Goal: Contribute content: Contribute content

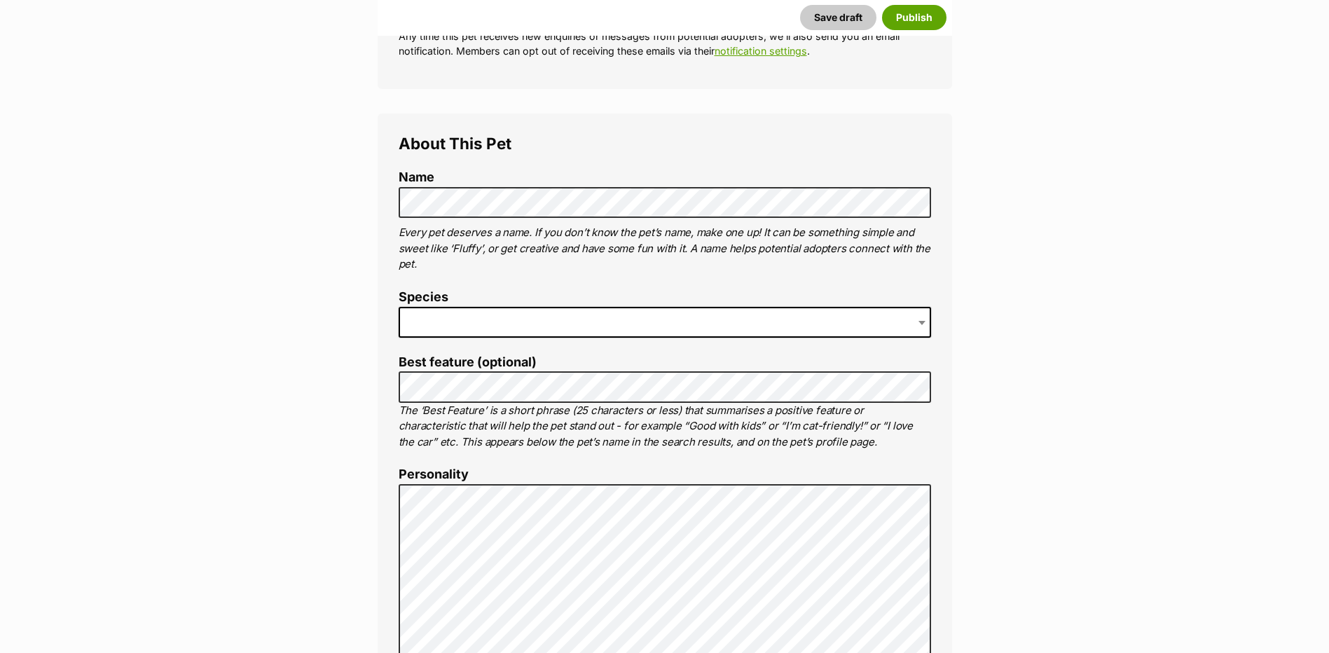
scroll to position [420, 0]
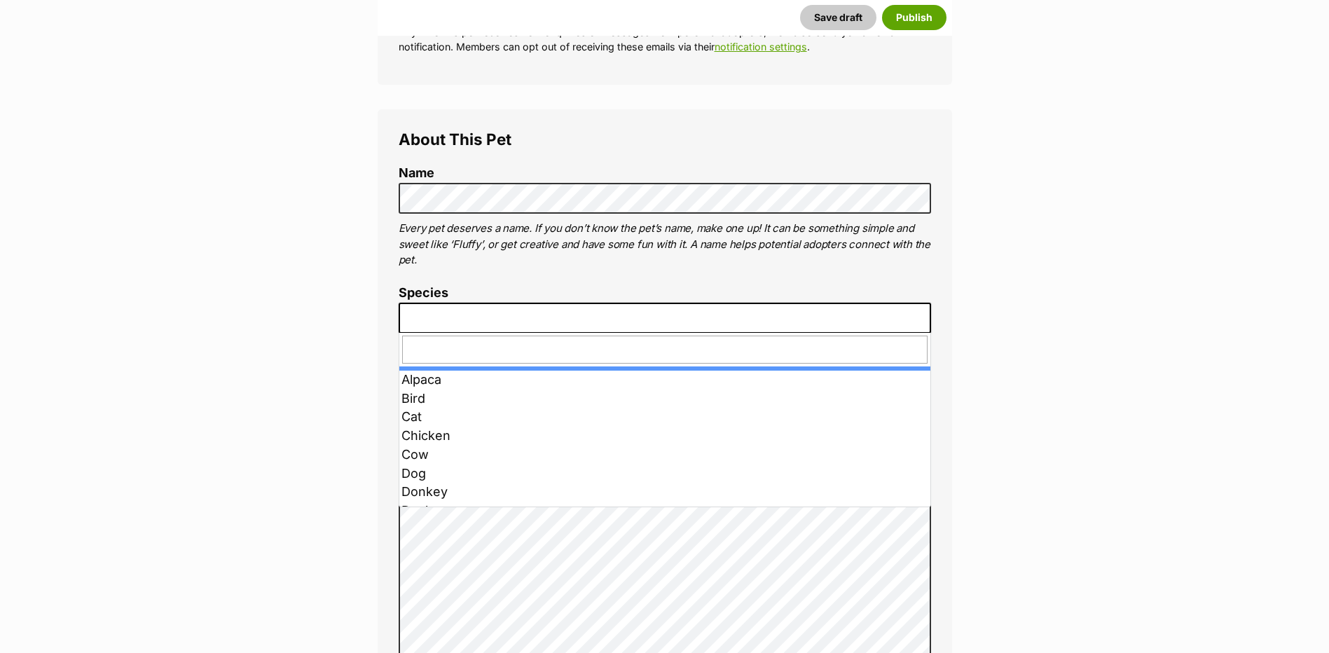
click at [459, 304] on span at bounding box center [665, 318] width 532 height 31
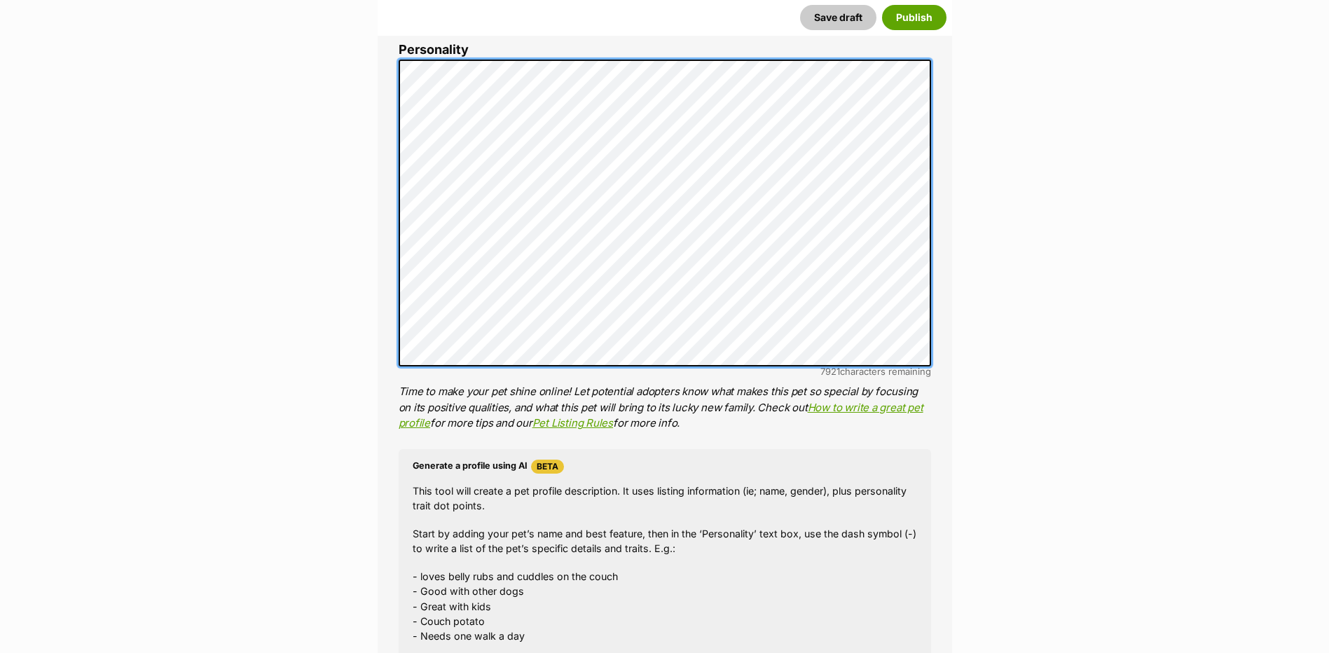
scroll to position [1331, 0]
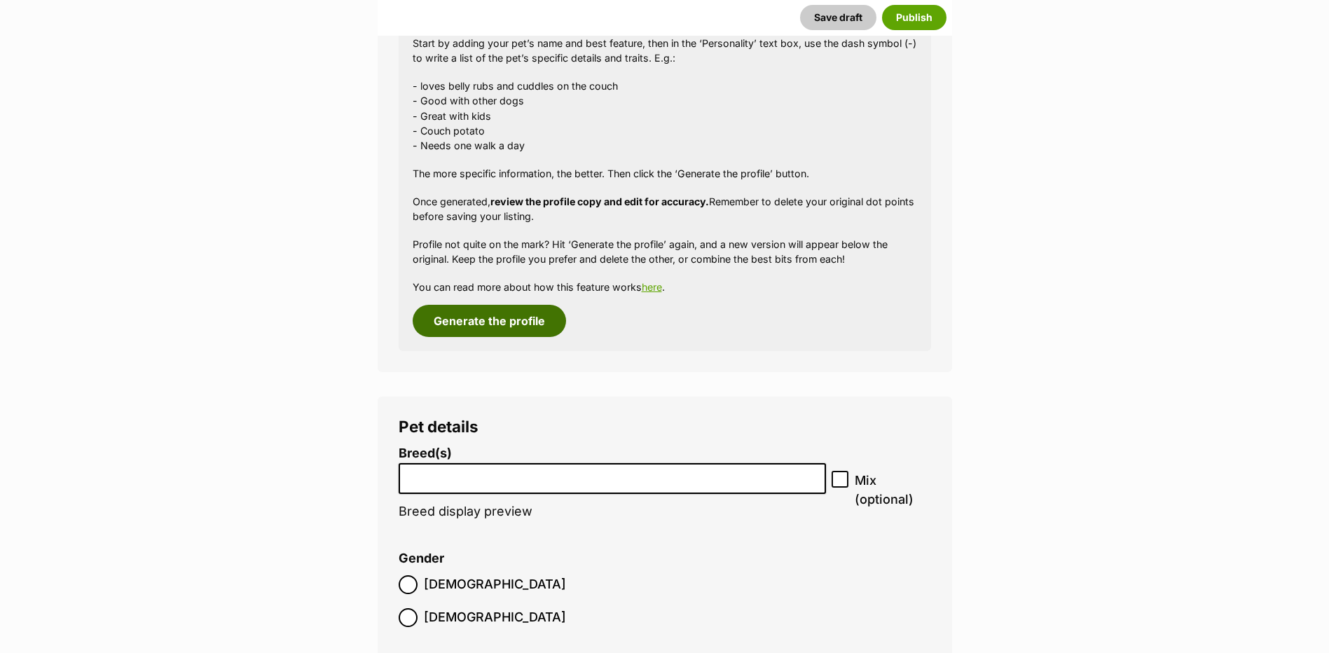
click at [483, 321] on button "Generate the profile" at bounding box center [489, 321] width 153 height 32
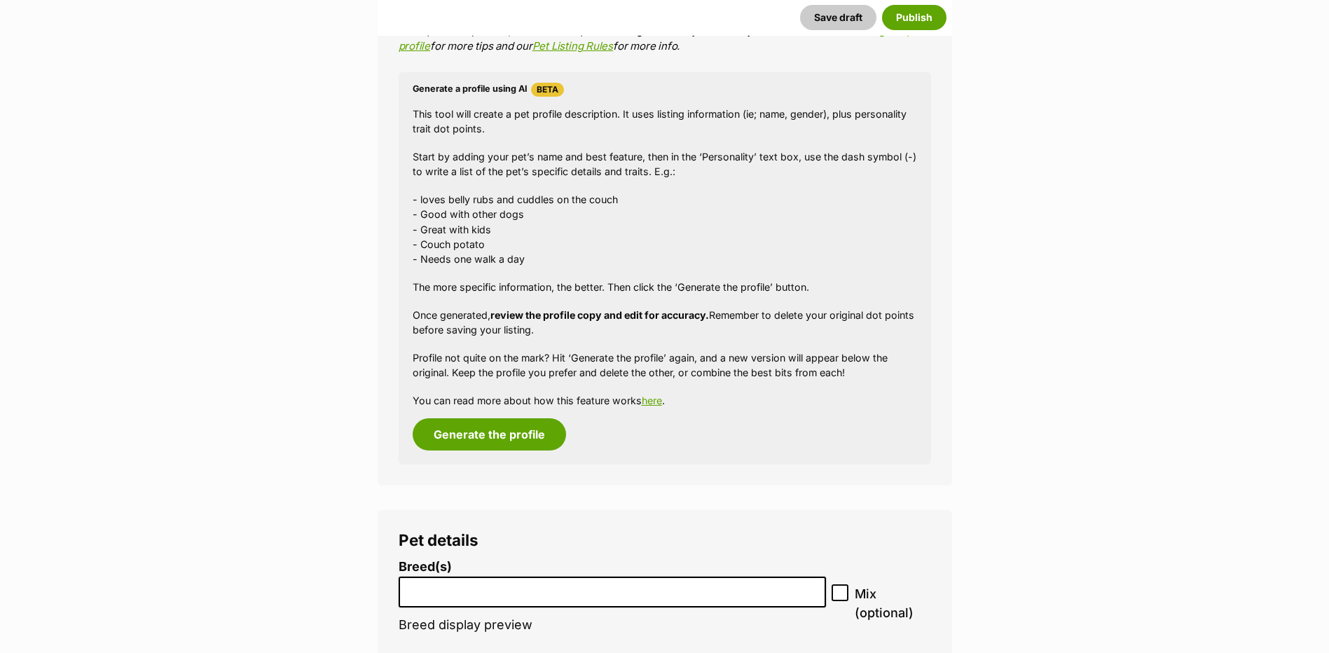
scroll to position [1568, 0]
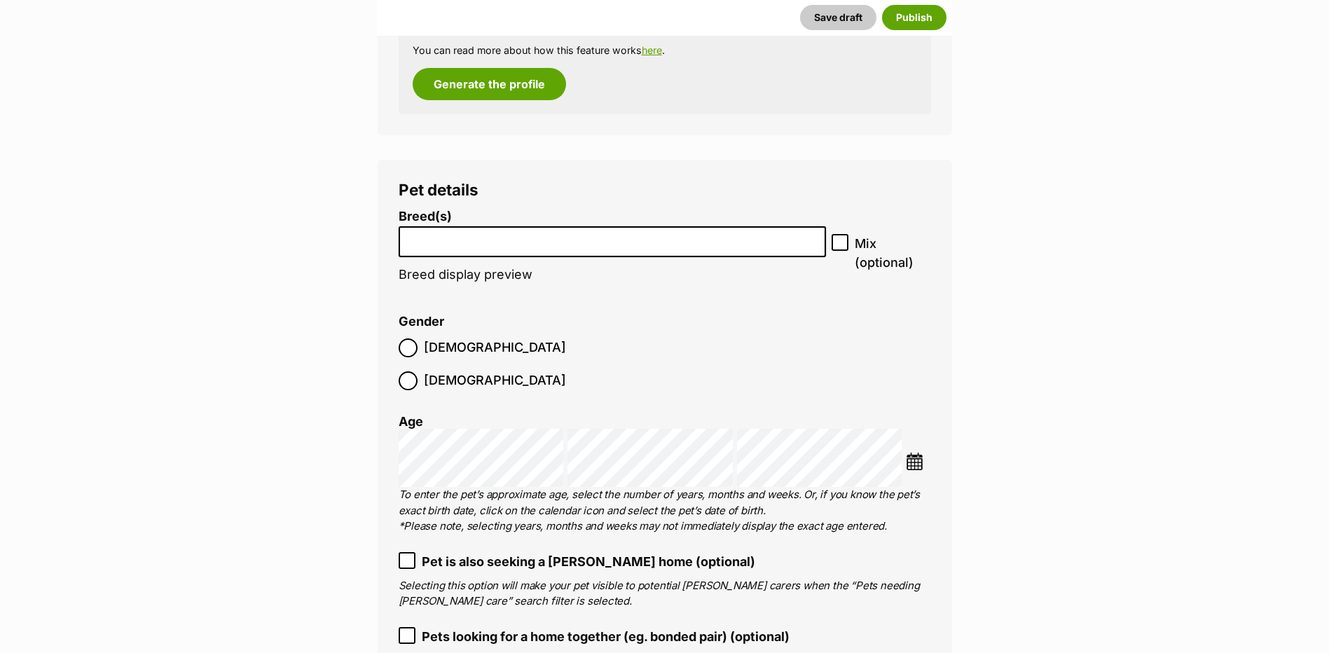
click at [436, 240] on input "search" at bounding box center [613, 238] width 418 height 15
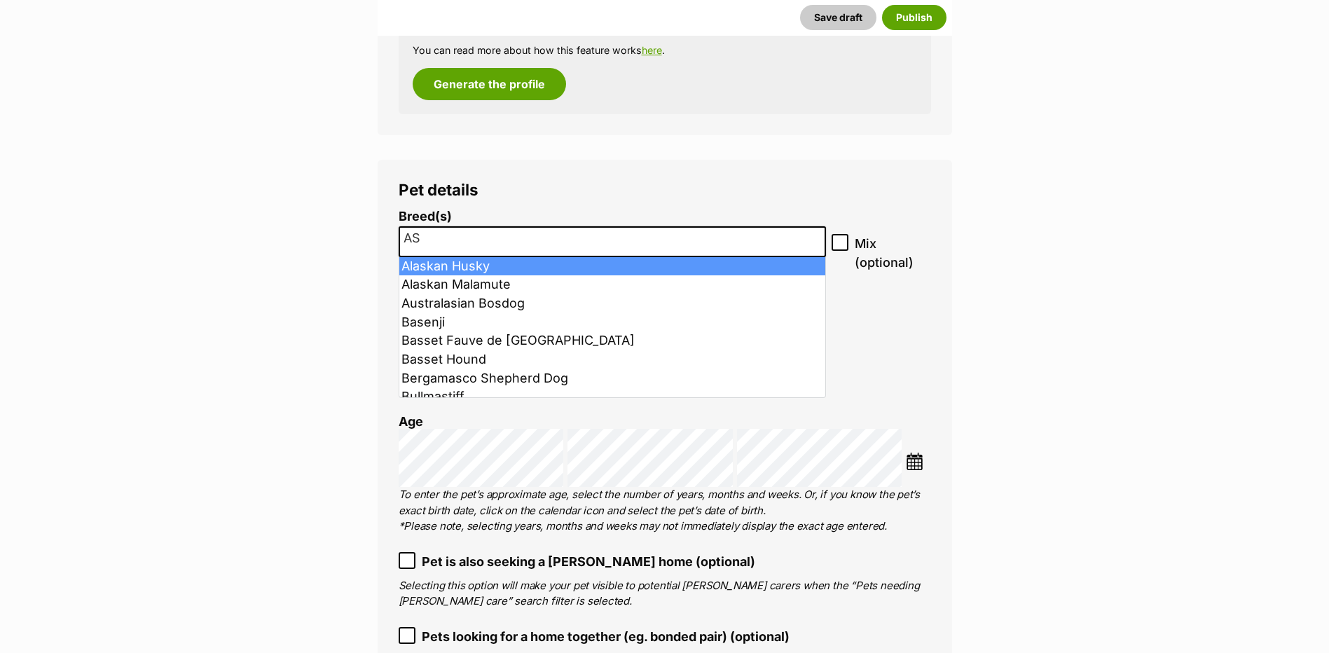
type input "A"
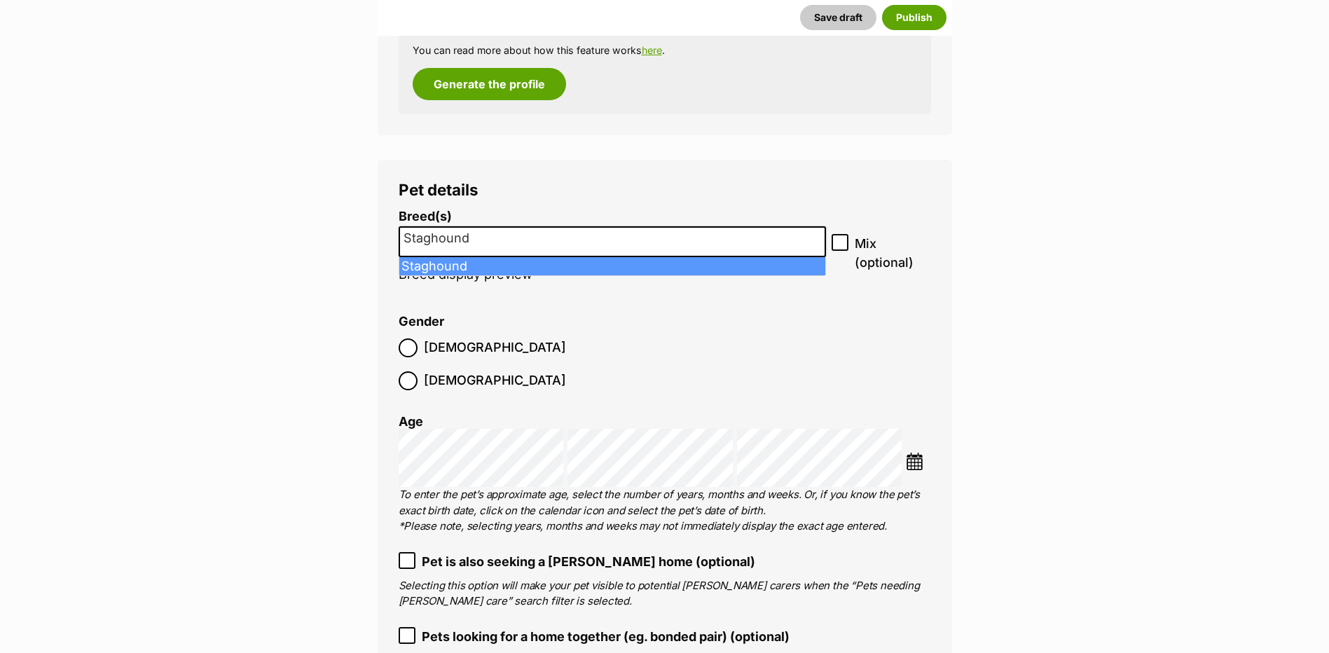
type input "Staghound"
select select "200"
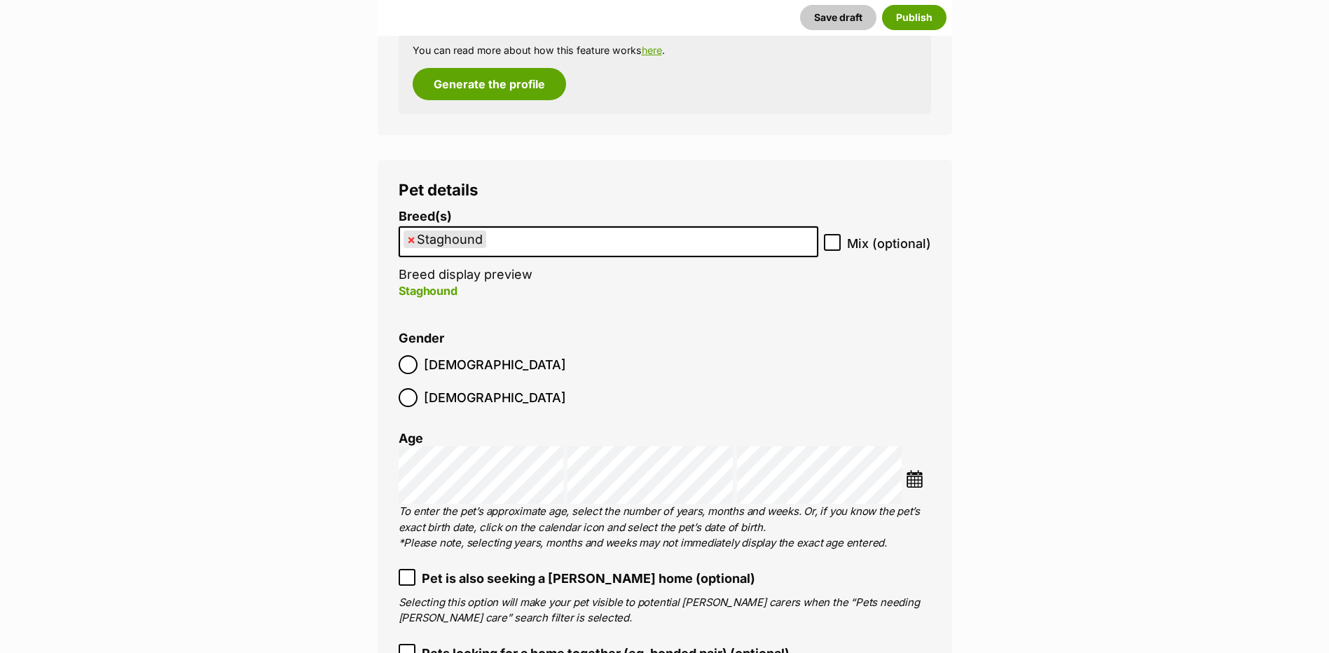
click at [524, 240] on ul "× Staghound" at bounding box center [608, 242] width 417 height 29
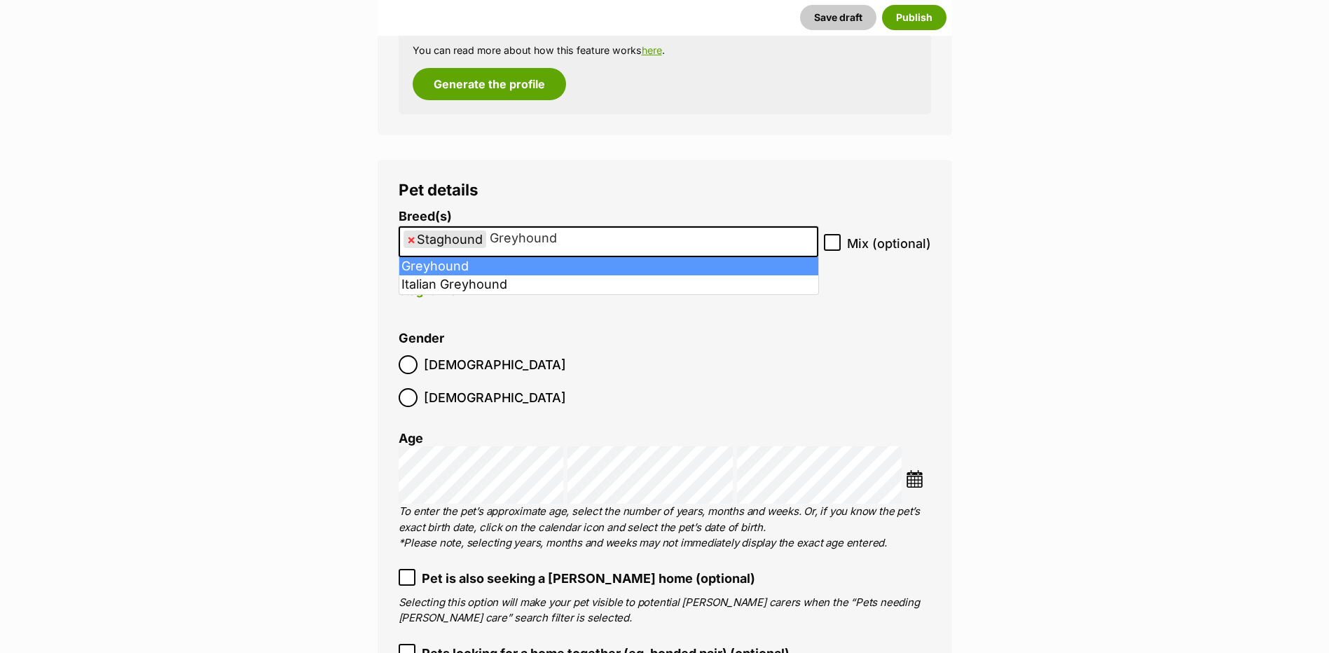
type input "Greyhound"
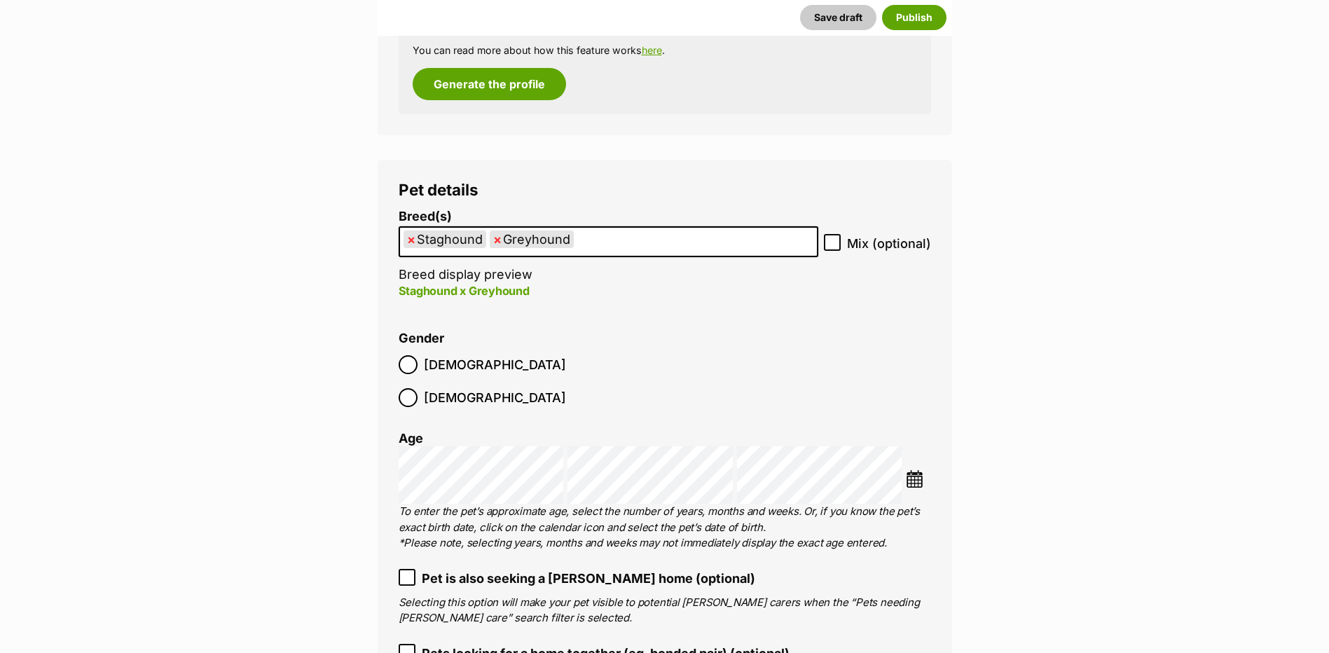
click at [914, 470] on img at bounding box center [915, 479] width 18 height 18
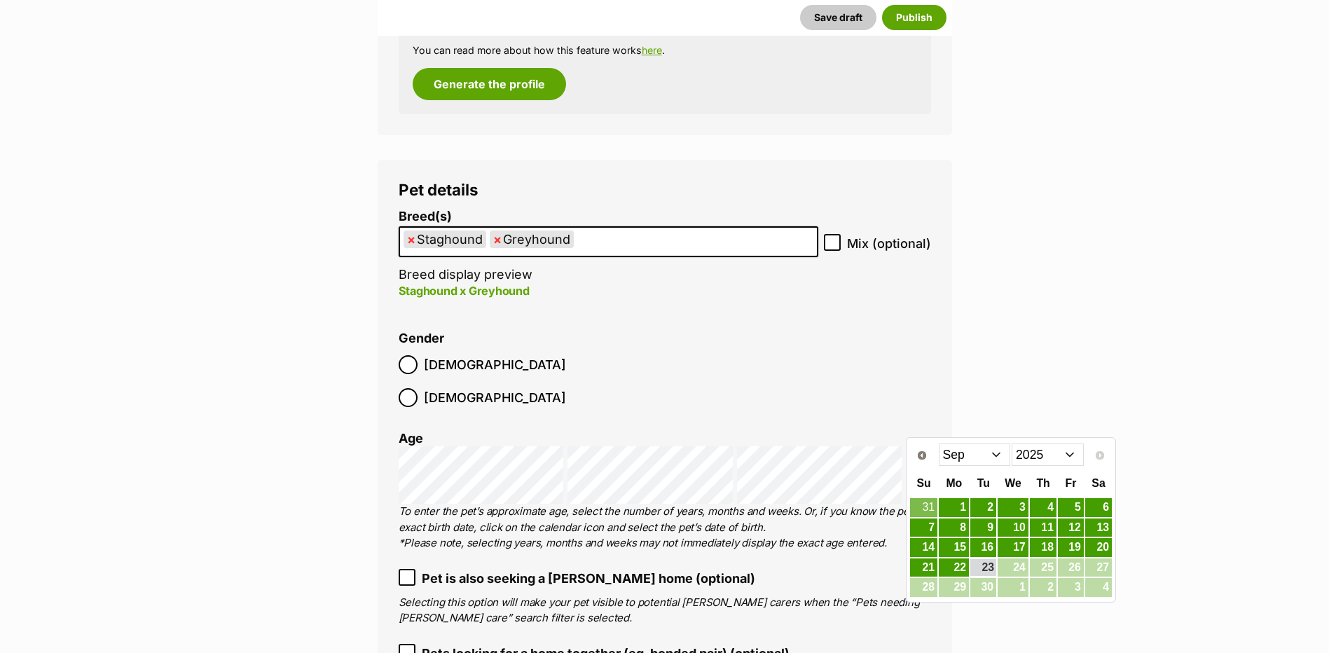
click at [1069, 452] on select "2015 2016 2017 2018 2019 2020 2021 2022 2023 2024 2025" at bounding box center [1048, 454] width 72 height 22
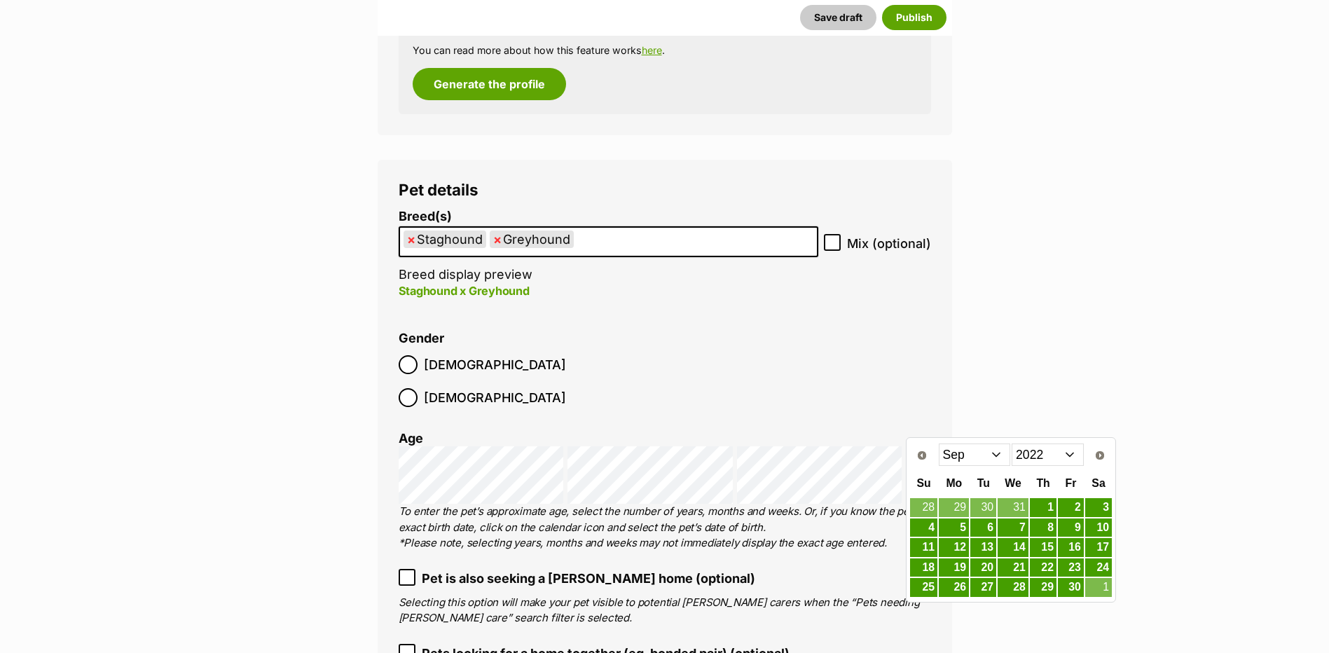
click at [994, 453] on select "Jan Feb Mar Apr May Jun Jul Aug Sep Oct Nov Dec" at bounding box center [975, 454] width 72 height 22
click at [1099, 526] on link "9" at bounding box center [1098, 528] width 27 height 18
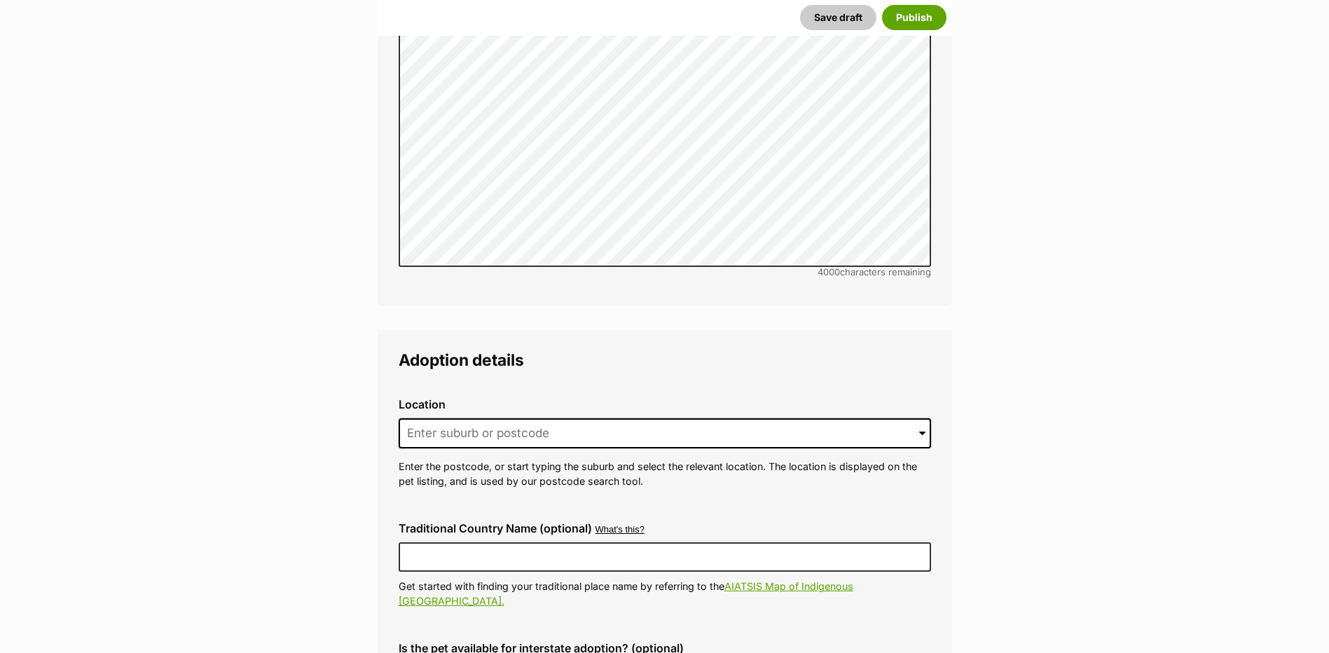
scroll to position [2969, 0]
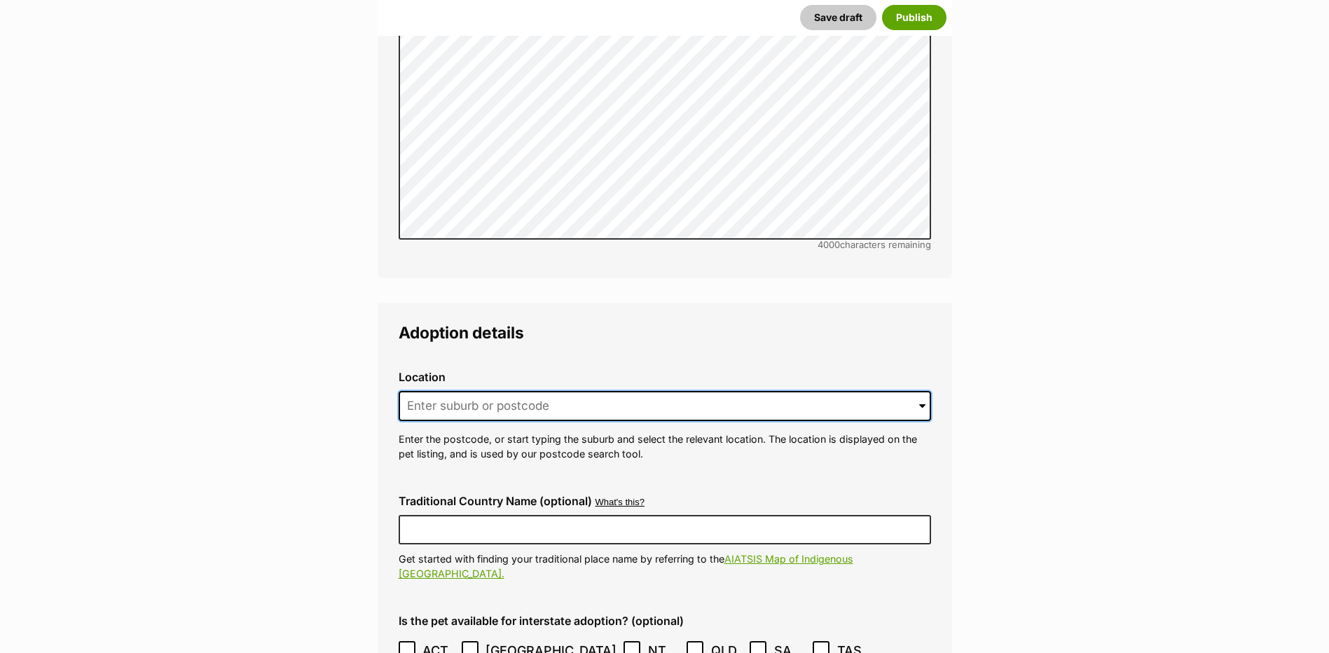
click at [422, 391] on input at bounding box center [665, 406] width 532 height 31
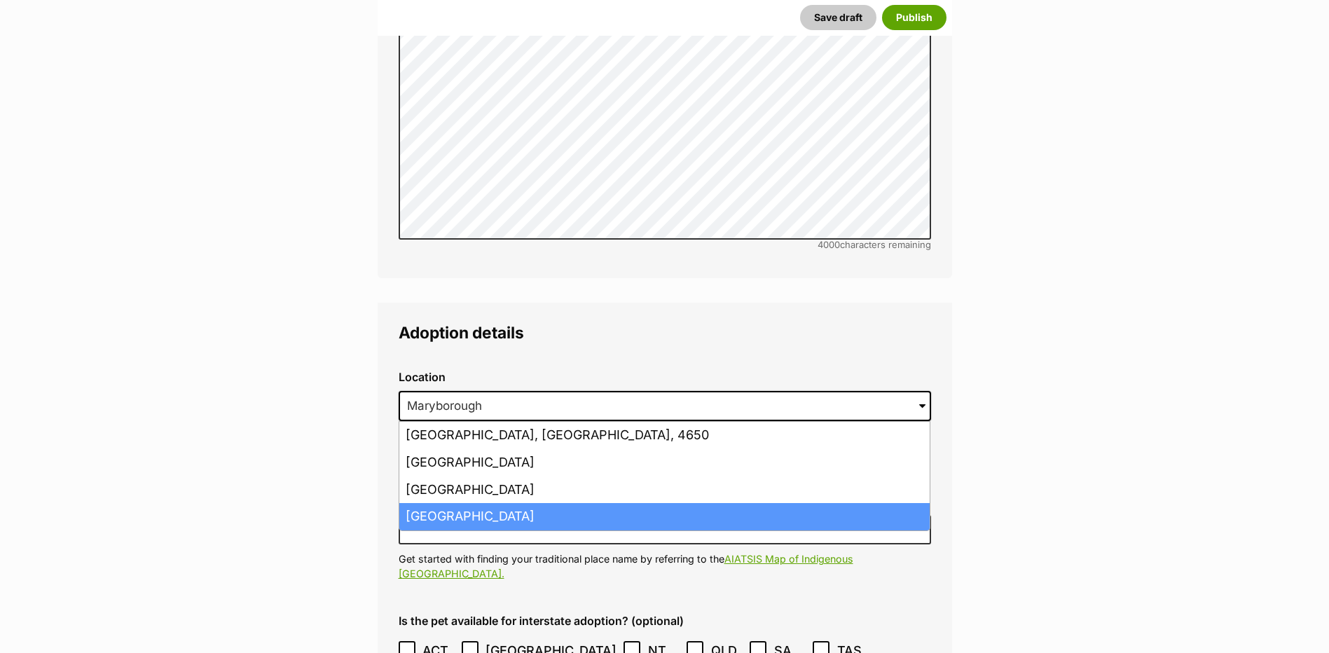
click at [445, 503] on li "Maryborough, Victoria, 3465" at bounding box center [664, 516] width 530 height 27
type input "Maryborough, Victoria, 3465"
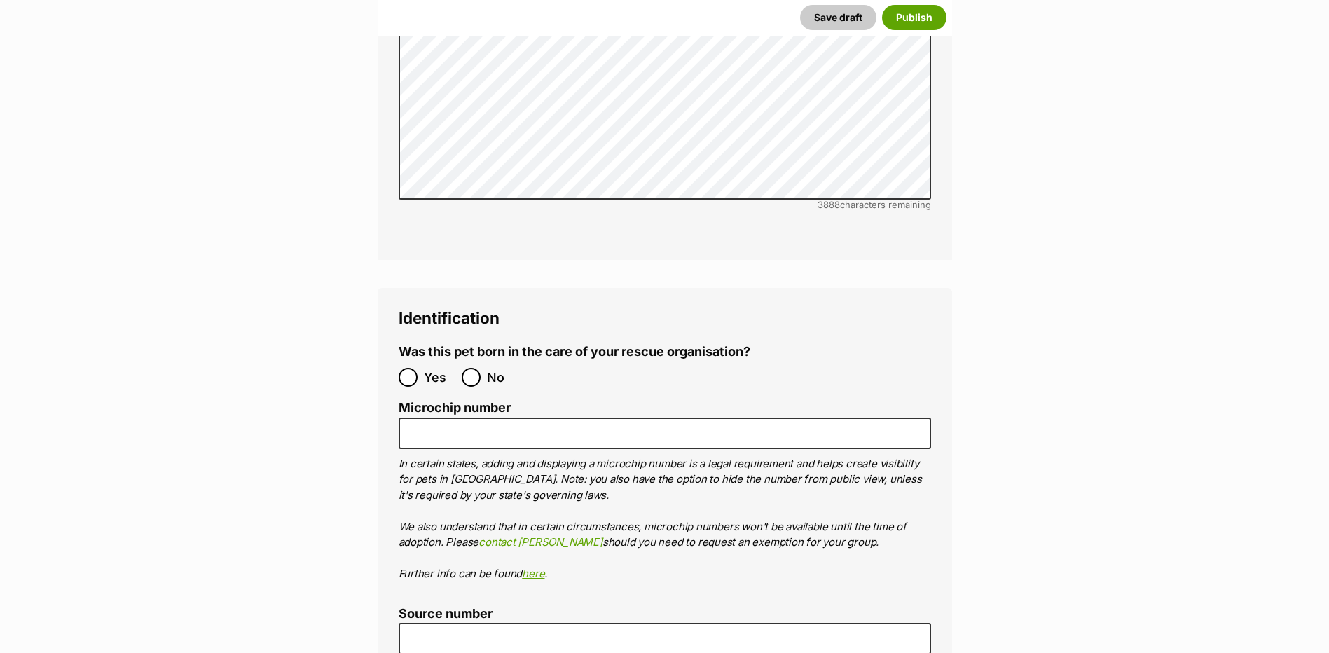
scroll to position [4300, 0]
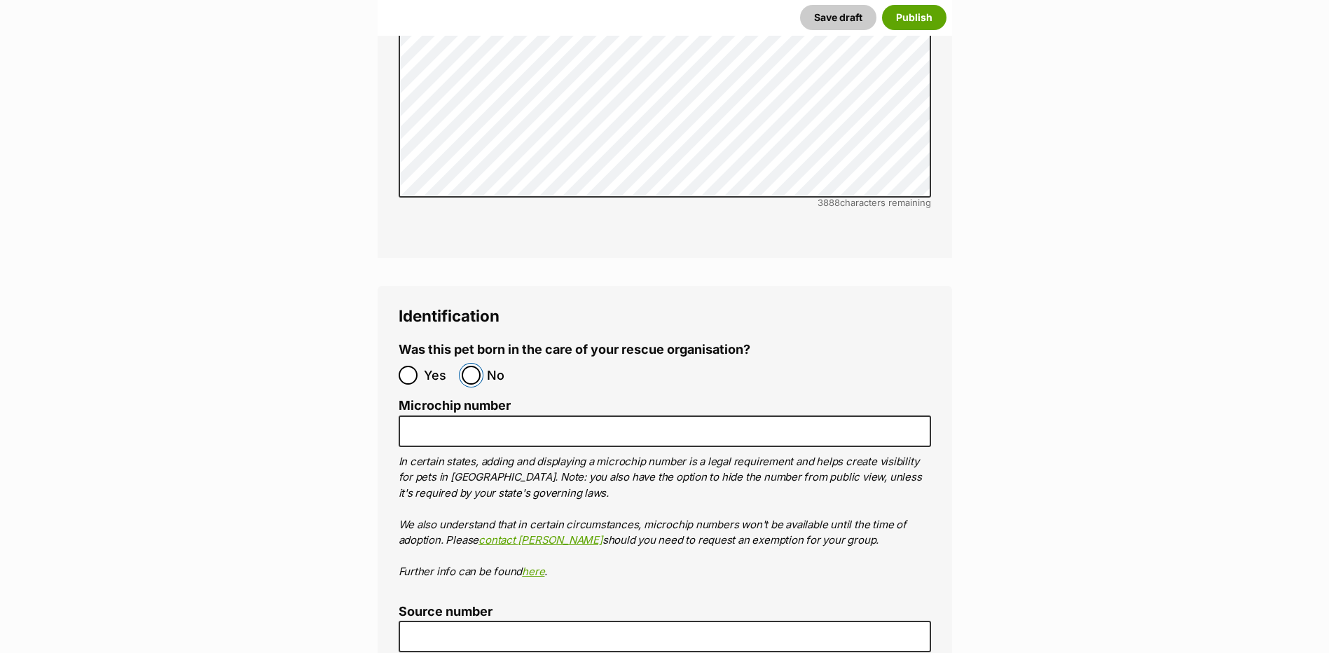
click at [470, 366] on input "No" at bounding box center [471, 375] width 19 height 19
radio input "true"
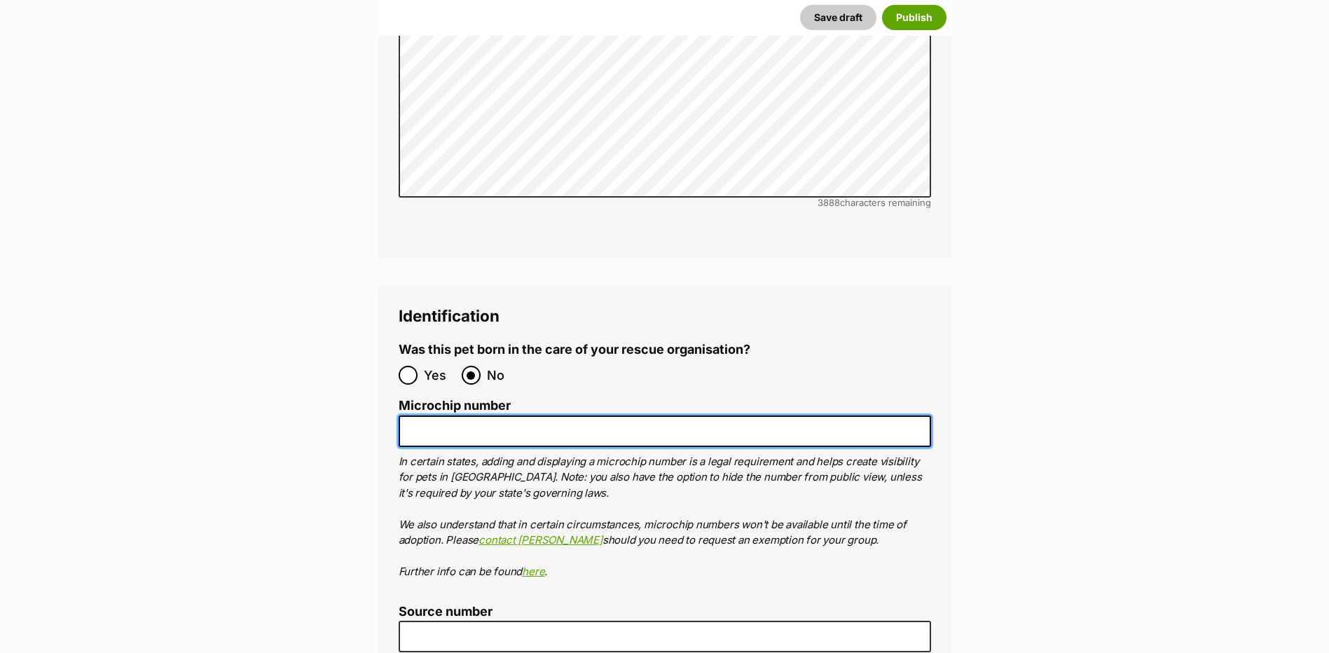
click at [443, 415] on input "Microchip number" at bounding box center [665, 431] width 532 height 32
click at [429, 415] on input "Microchip number" at bounding box center [665, 431] width 532 height 32
paste input "956000015818400"
paste input "95600"
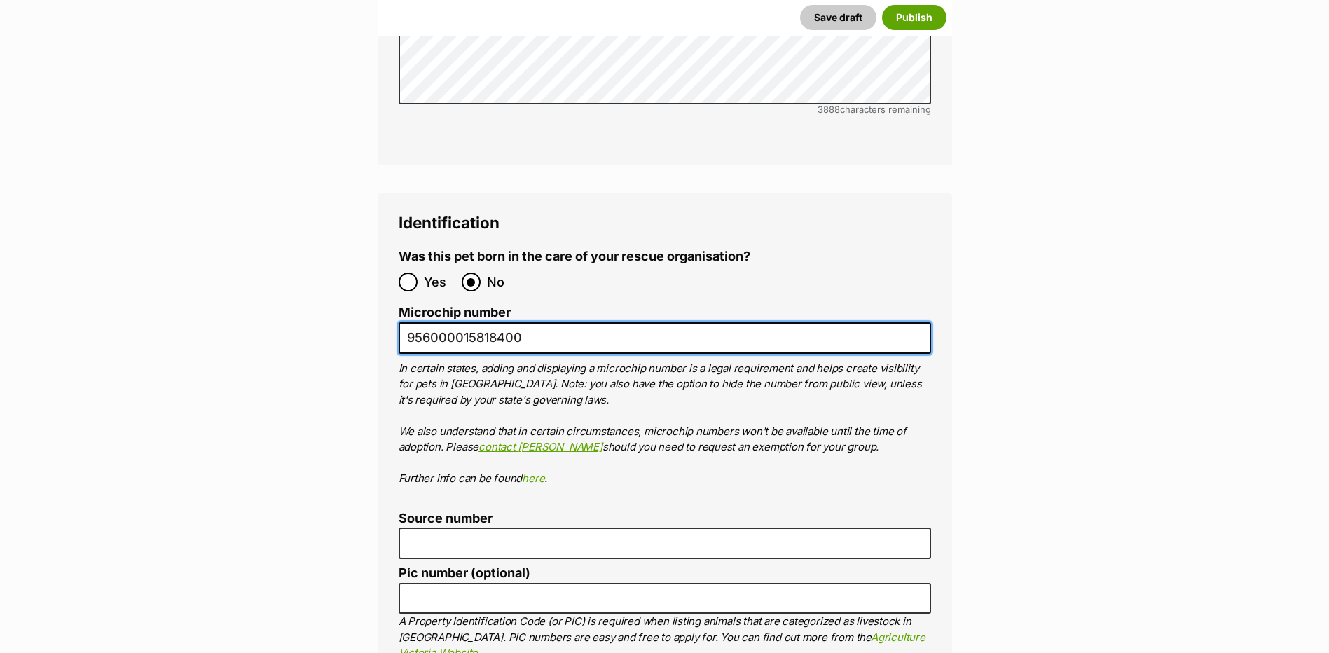
scroll to position [4440, 0]
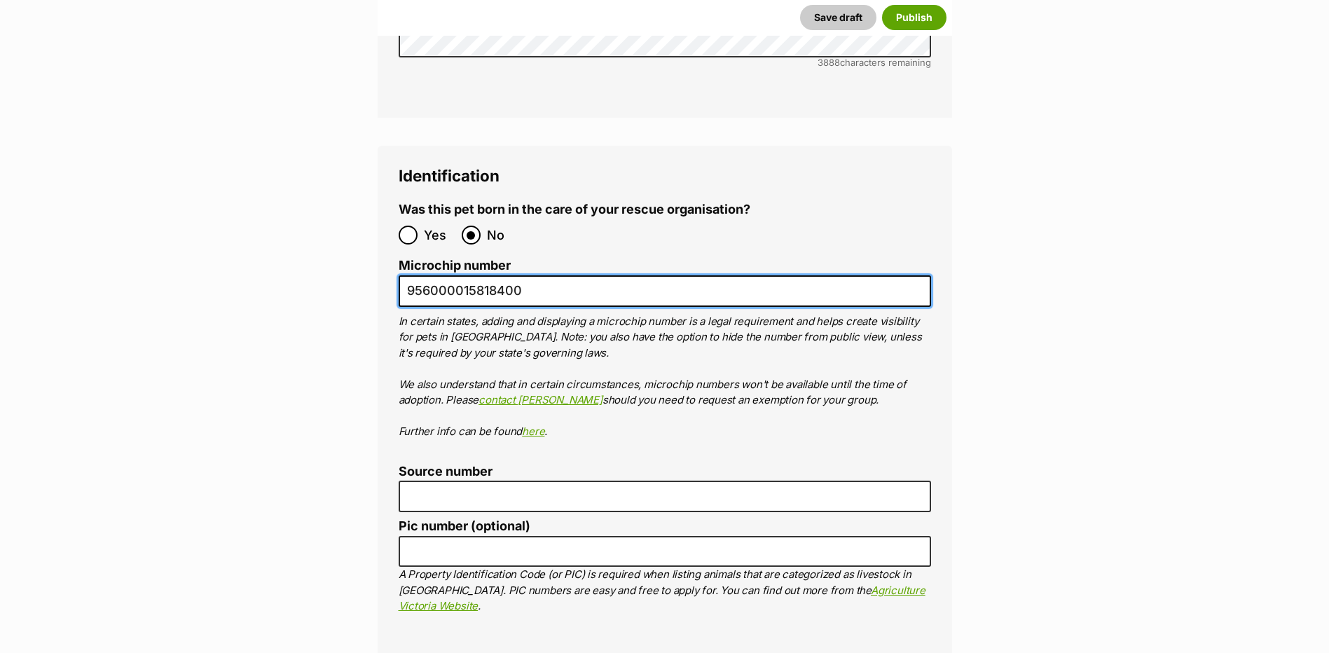
type input "956000015818400"
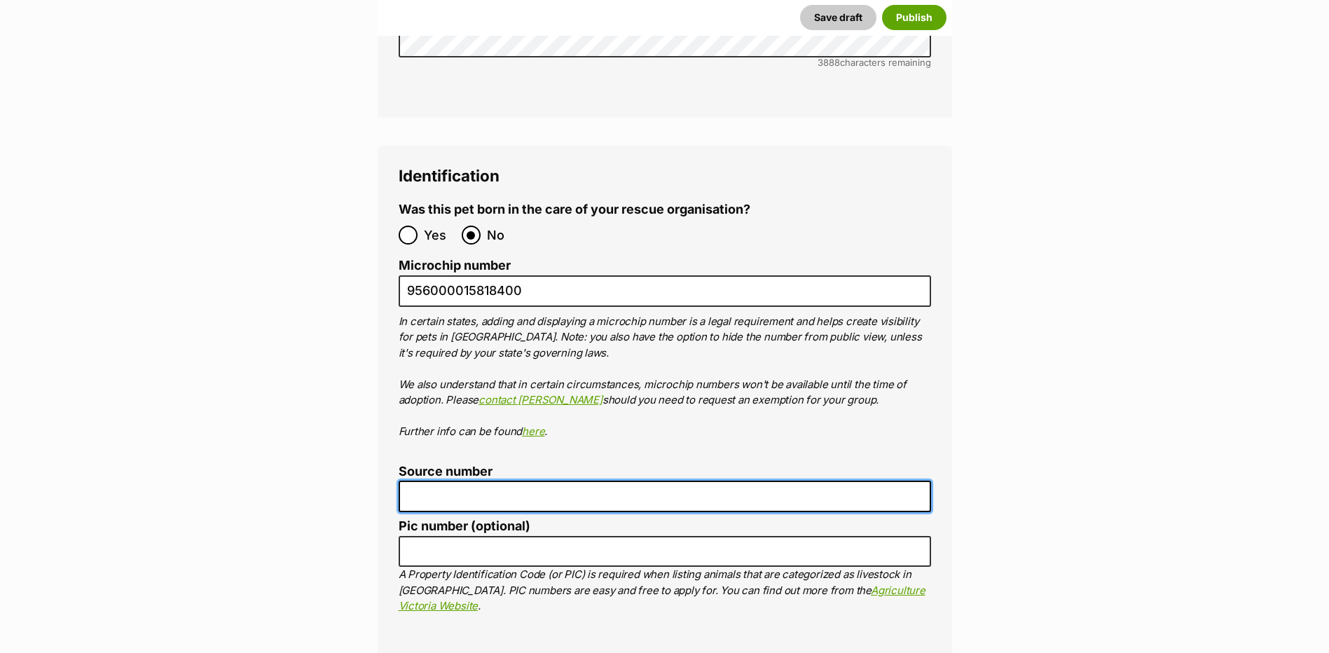
click at [447, 481] on input "Source number" at bounding box center [665, 497] width 532 height 32
type input "BR102780"
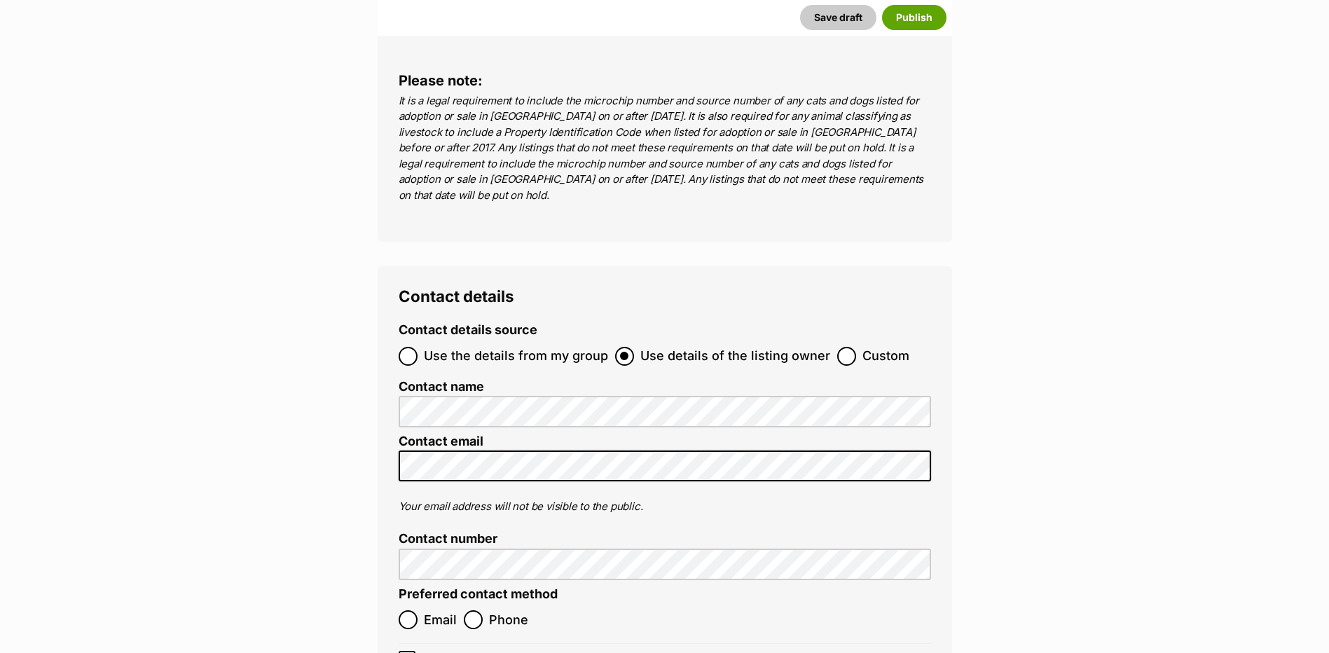
scroll to position [5097, 0]
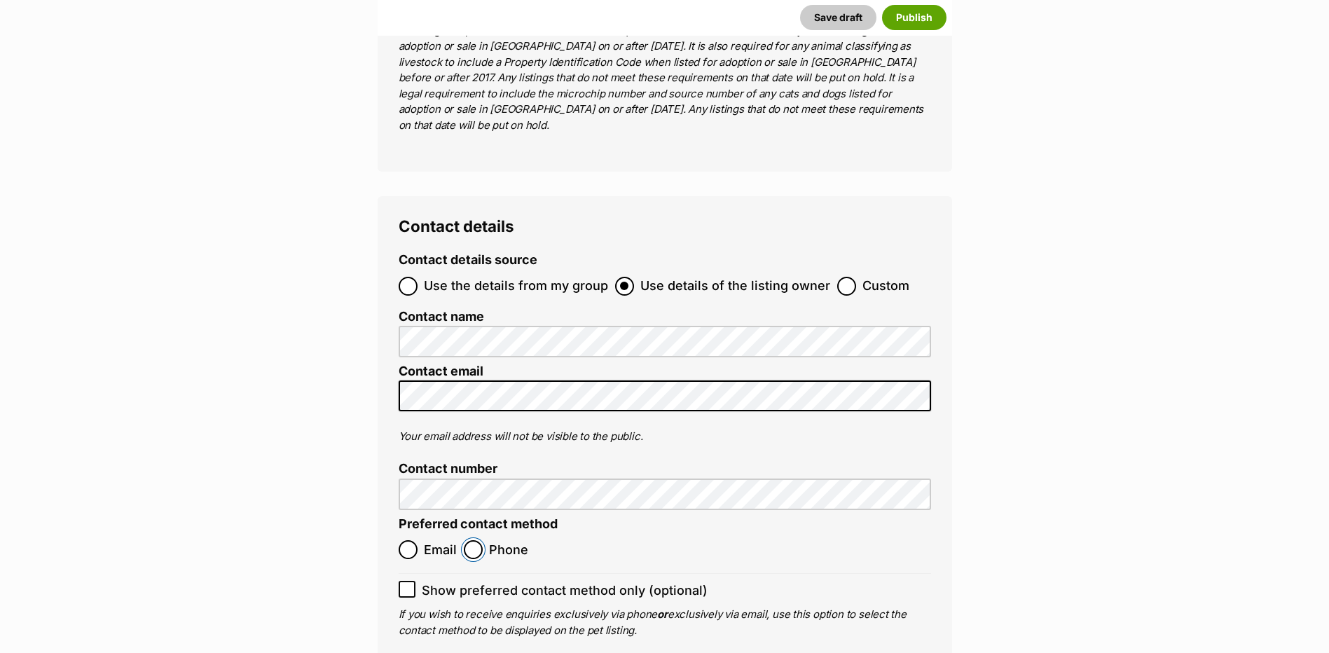
click at [470, 540] on input "Phone" at bounding box center [473, 549] width 19 height 19
radio input "true"
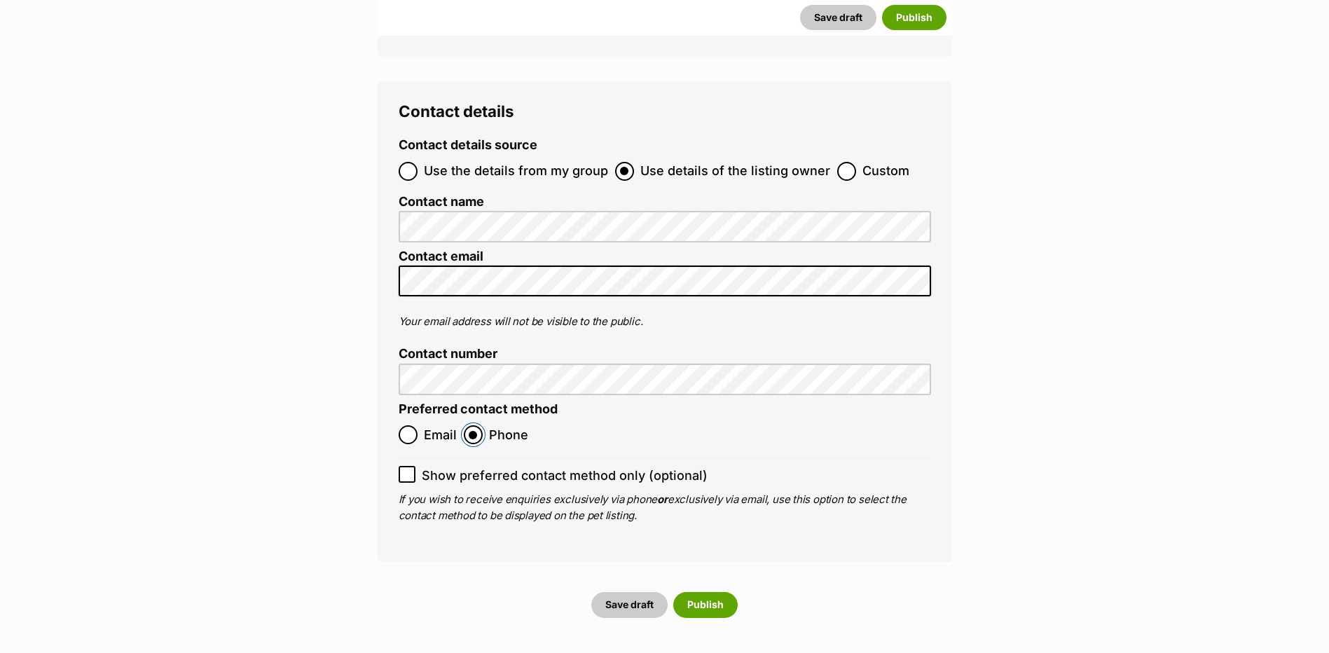
scroll to position [5237, 0]
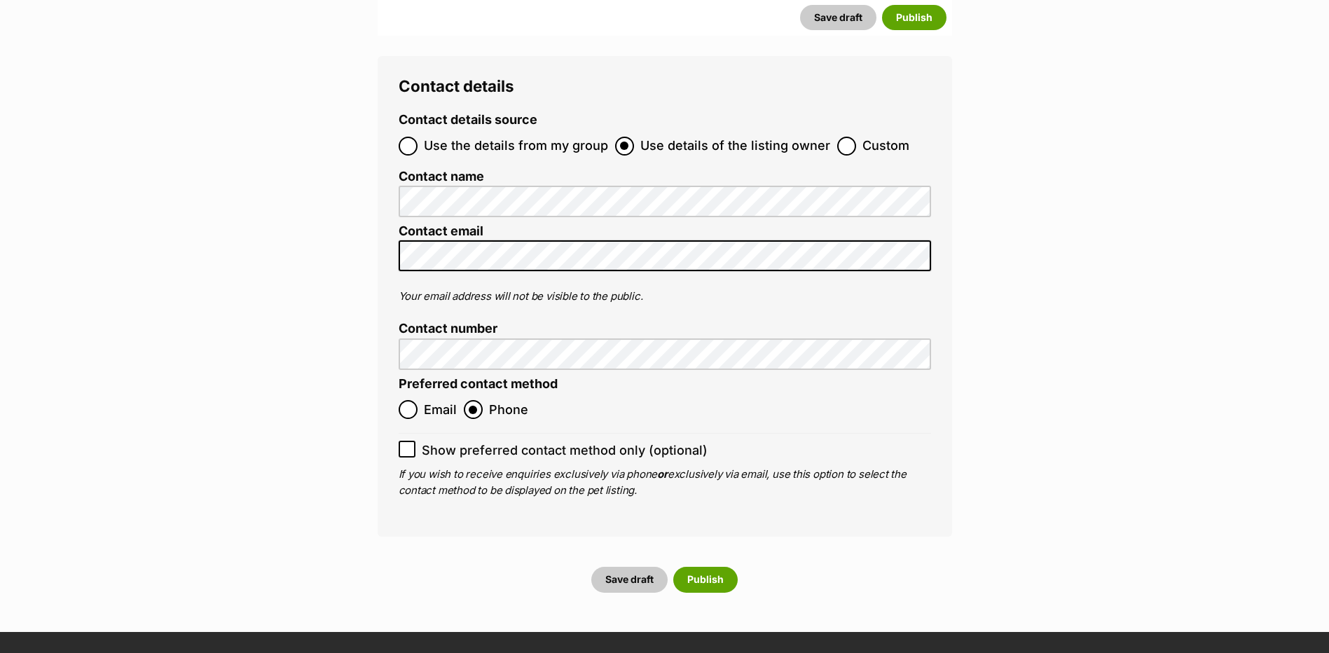
click at [409, 446] on icon at bounding box center [407, 449] width 8 height 6
click at [409, 441] on input "Show preferred contact method only (optional)" at bounding box center [407, 449] width 17 height 17
click at [408, 444] on icon at bounding box center [407, 449] width 10 height 10
click at [408, 441] on input "Show preferred contact method only (optional)" at bounding box center [407, 449] width 17 height 17
checkbox input "false"
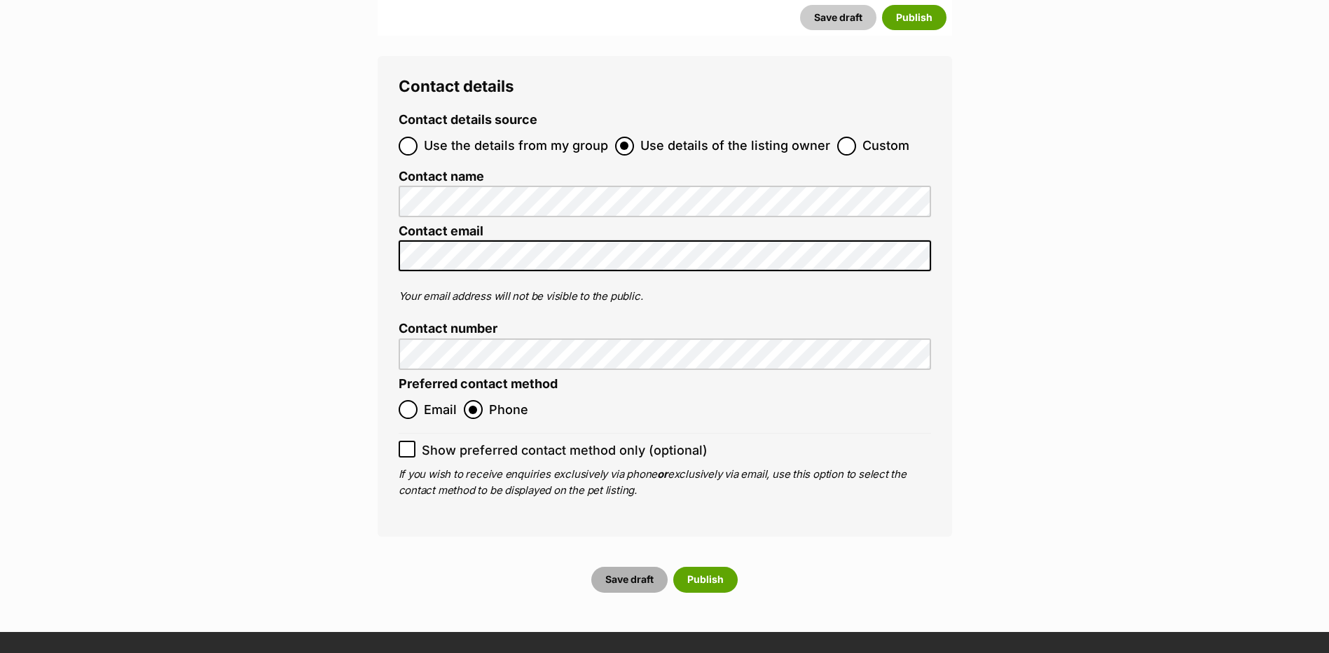
click at [614, 567] on button "Save draft" at bounding box center [629, 579] width 76 height 25
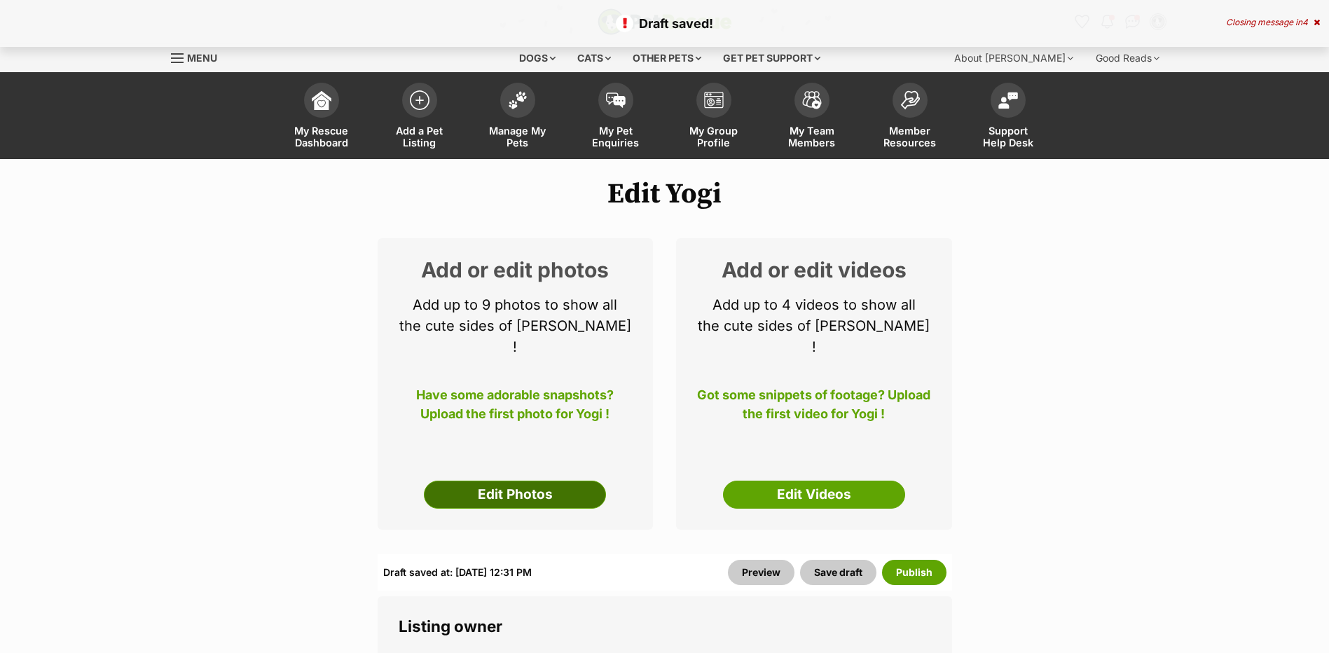
click at [511, 481] on link "Edit Photos" at bounding box center [515, 495] width 182 height 28
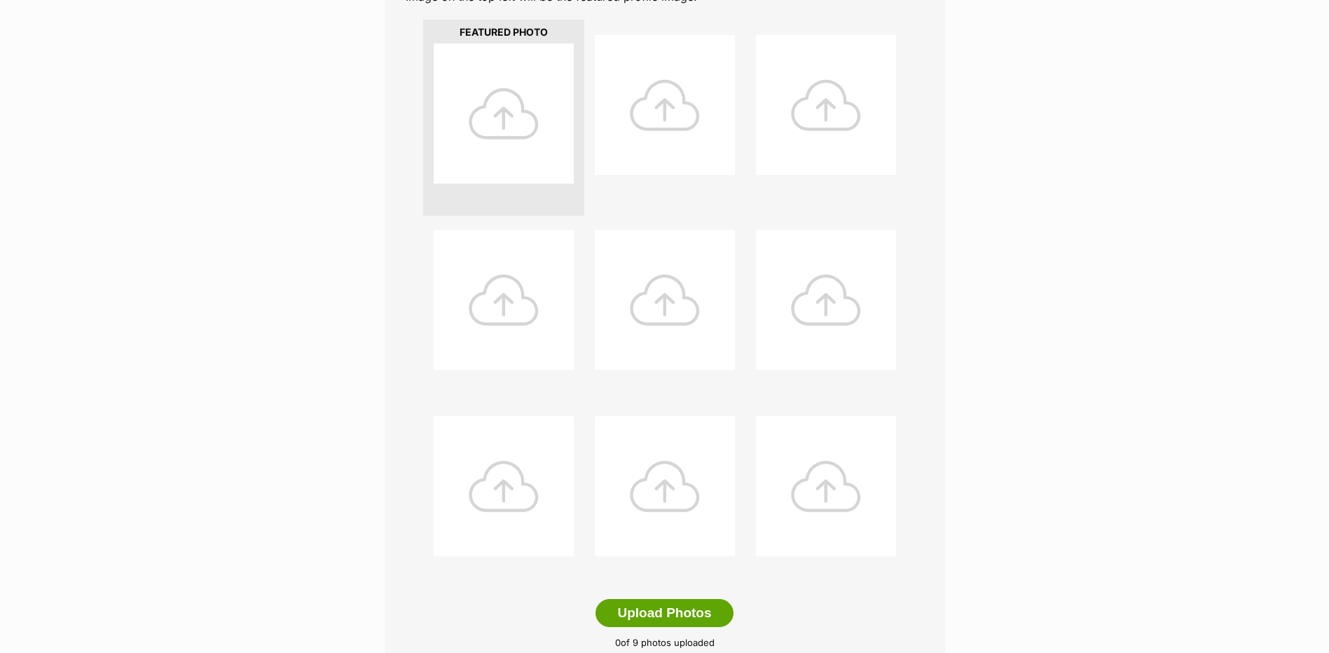
scroll to position [350, 0]
click at [631, 605] on button "Upload Photos" at bounding box center [663, 608] width 137 height 28
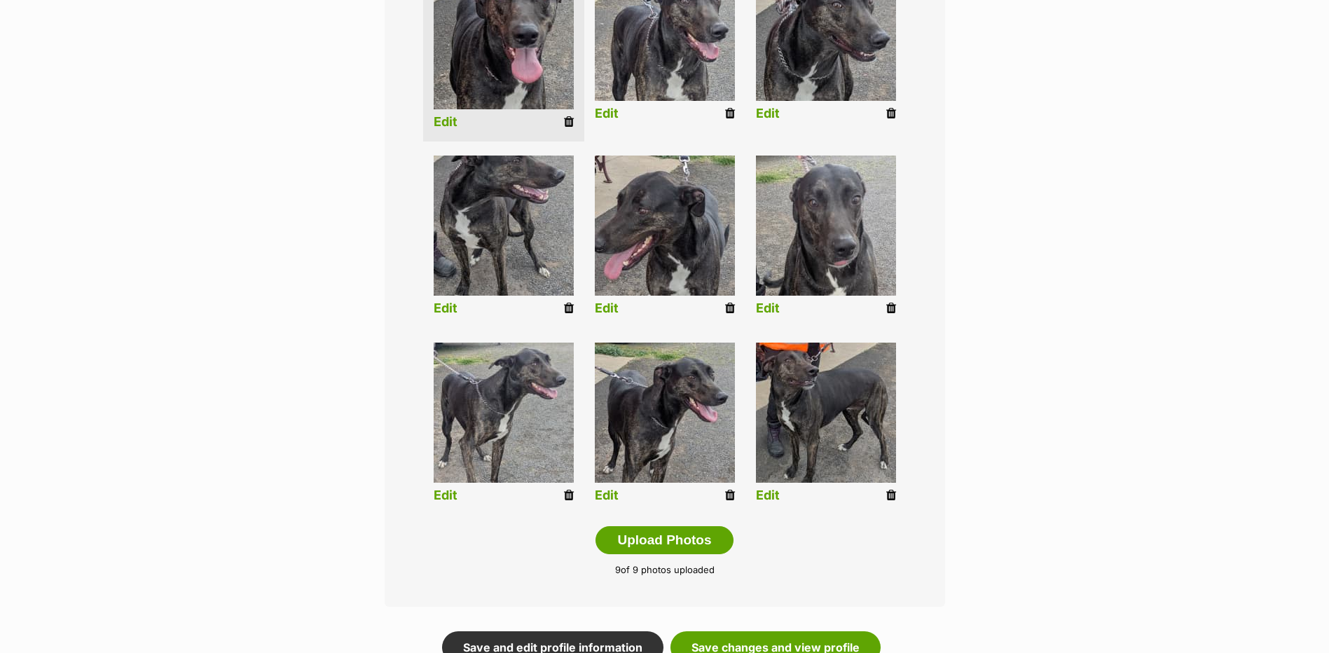
scroll to position [631, 0]
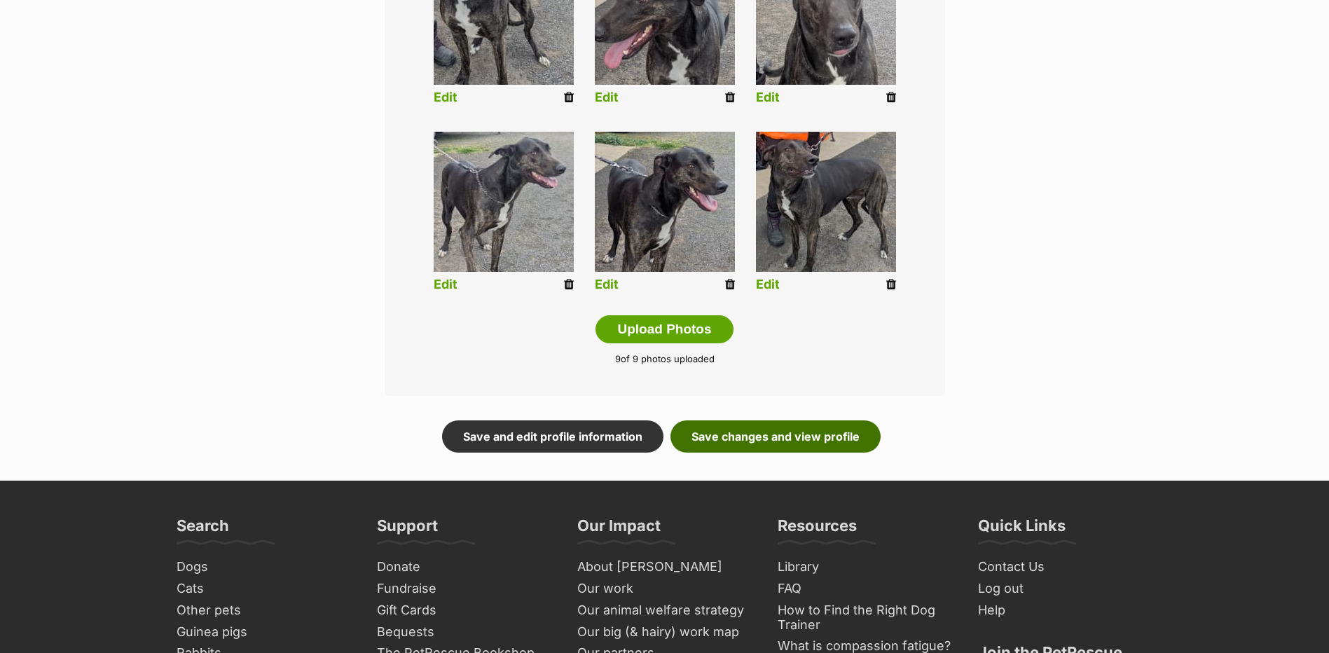
click at [729, 437] on link "Save changes and view profile" at bounding box center [775, 436] width 210 height 32
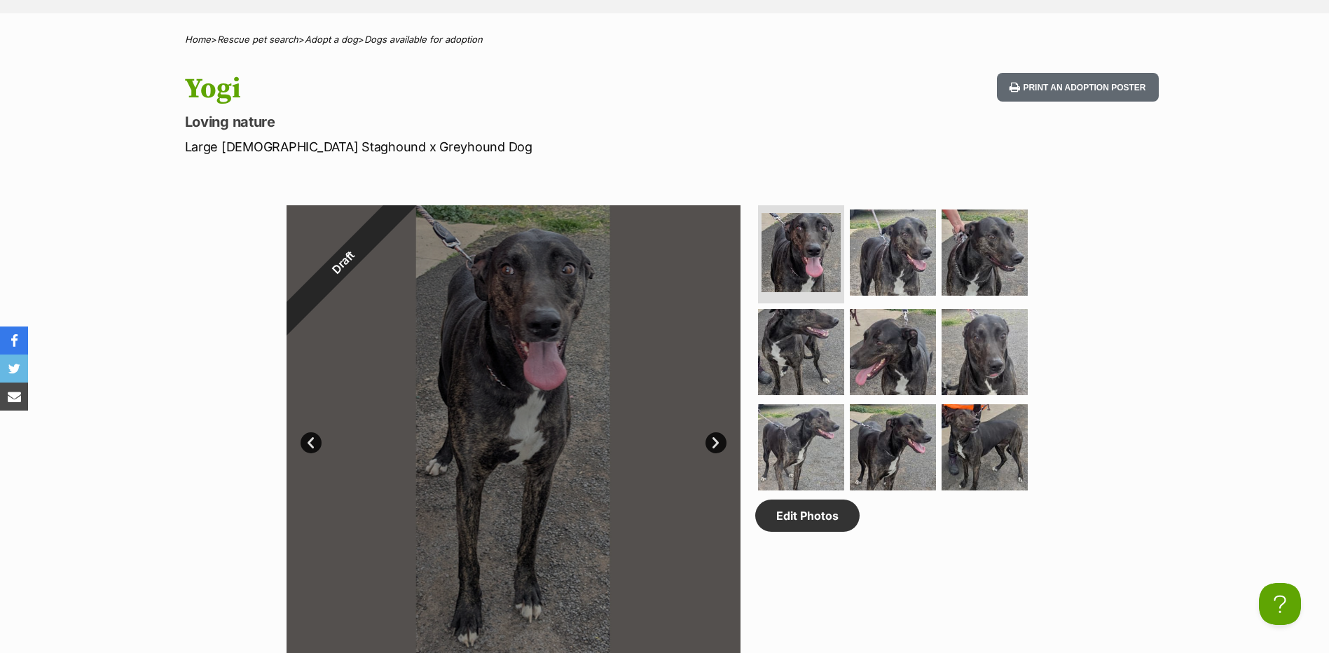
scroll to position [350, 0]
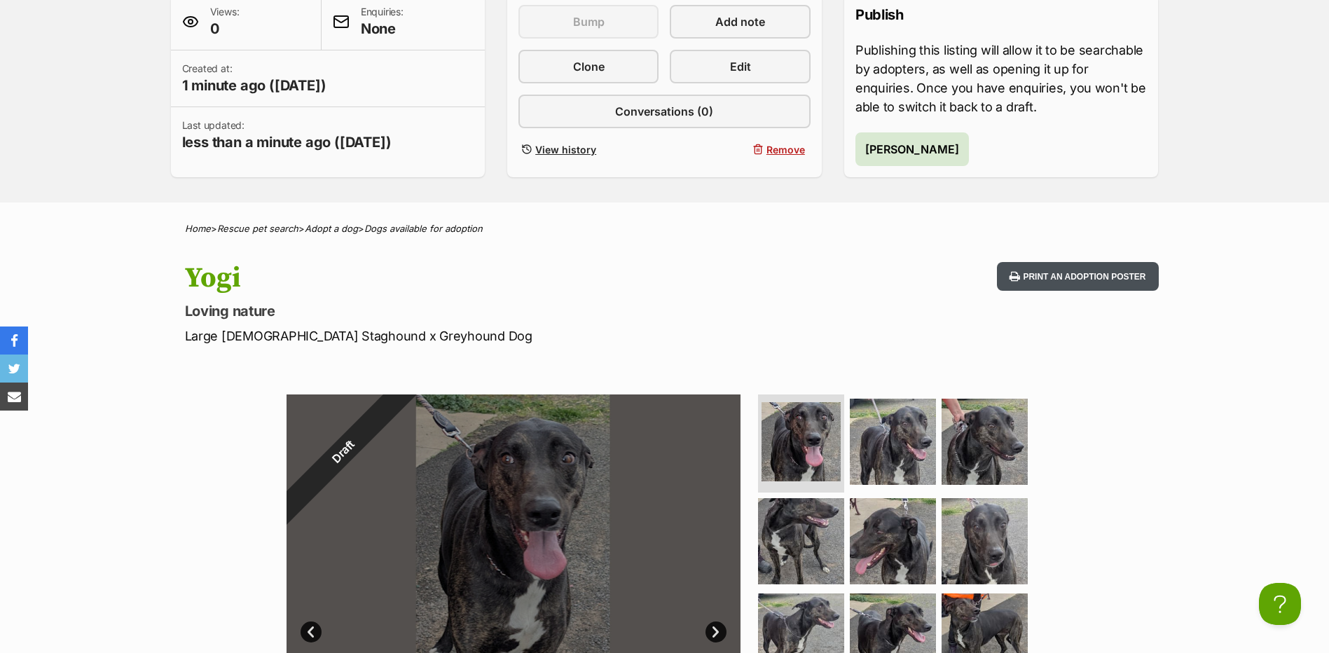
click at [1064, 272] on button "Print an adoption poster" at bounding box center [1077, 276] width 161 height 29
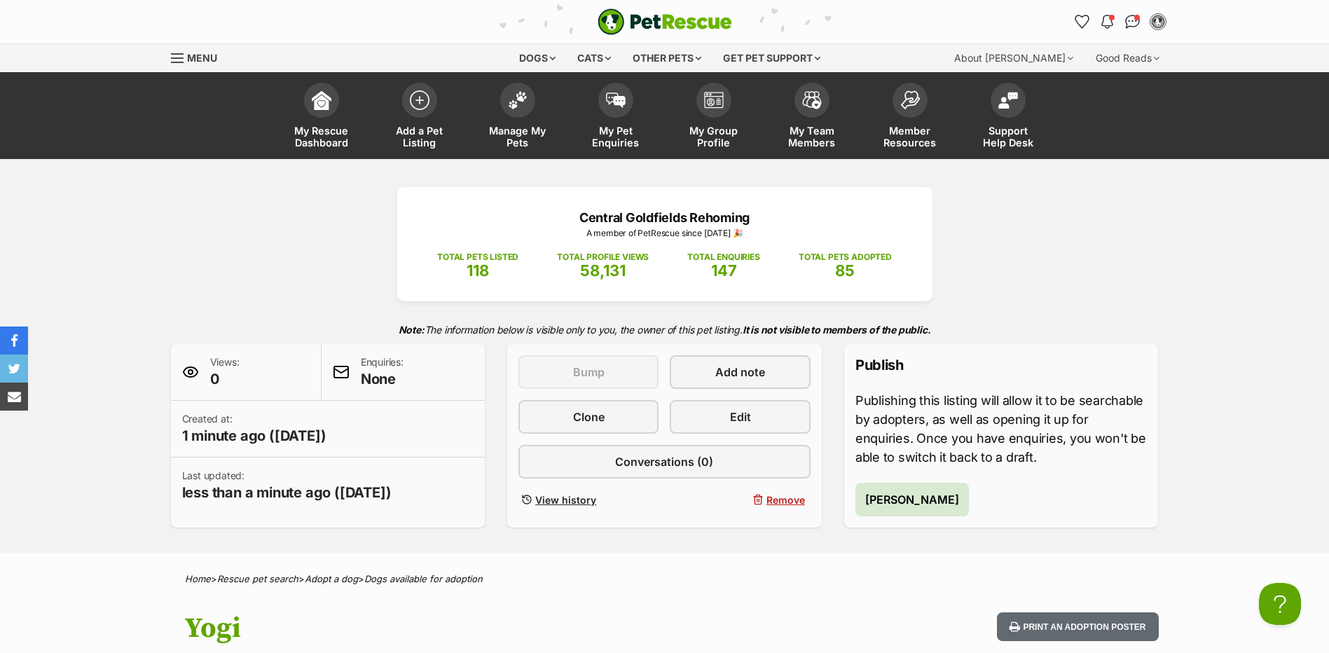
scroll to position [0, 0]
click at [904, 502] on span "Publish Yogi" at bounding box center [912, 499] width 94 height 17
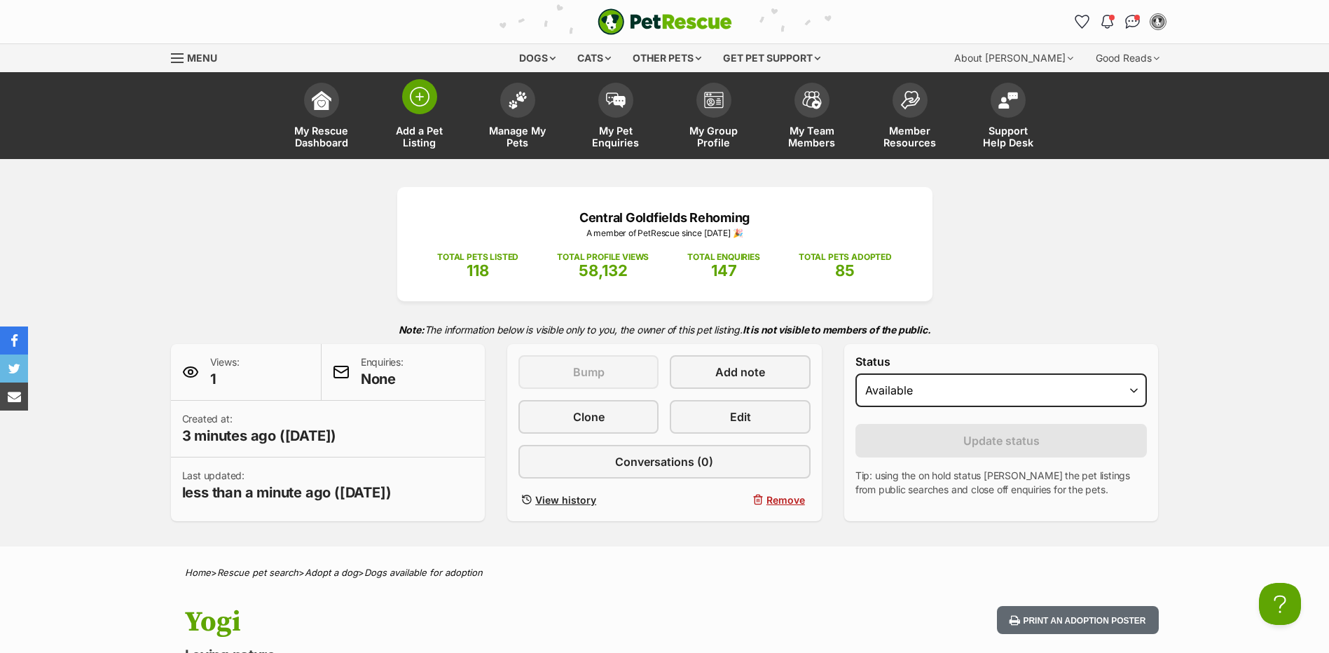
click at [420, 113] on span at bounding box center [419, 96] width 35 height 35
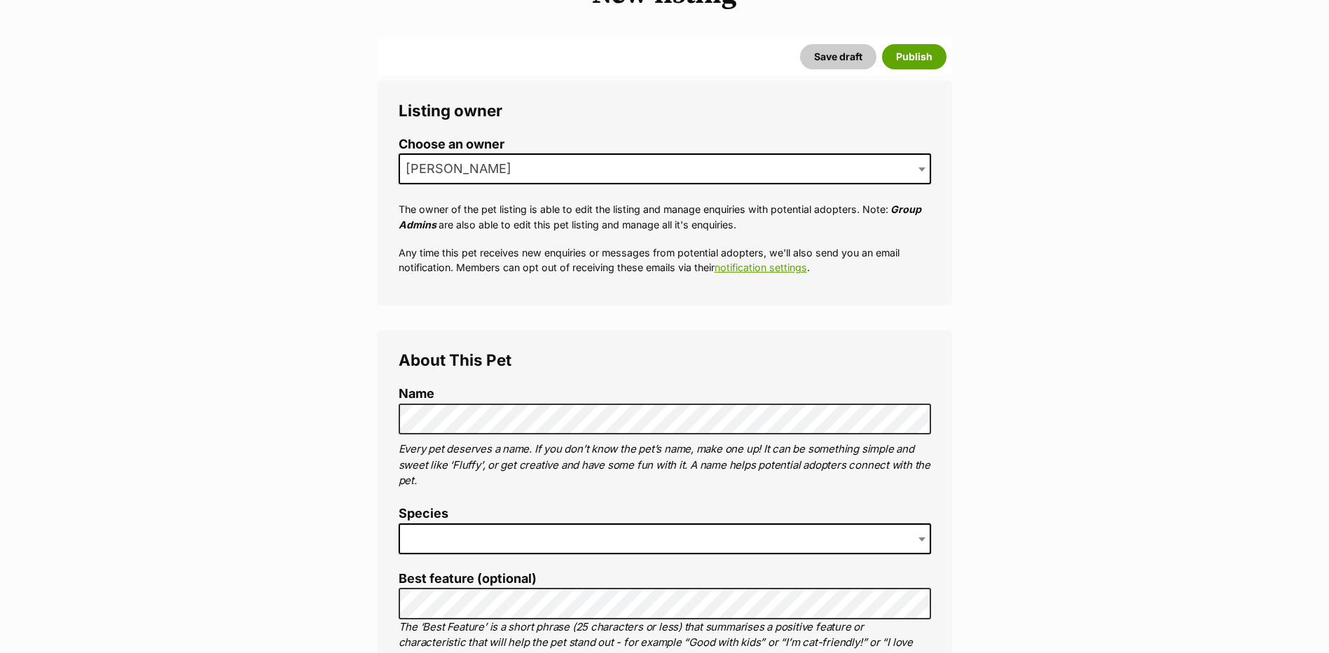
scroll to position [420, 0]
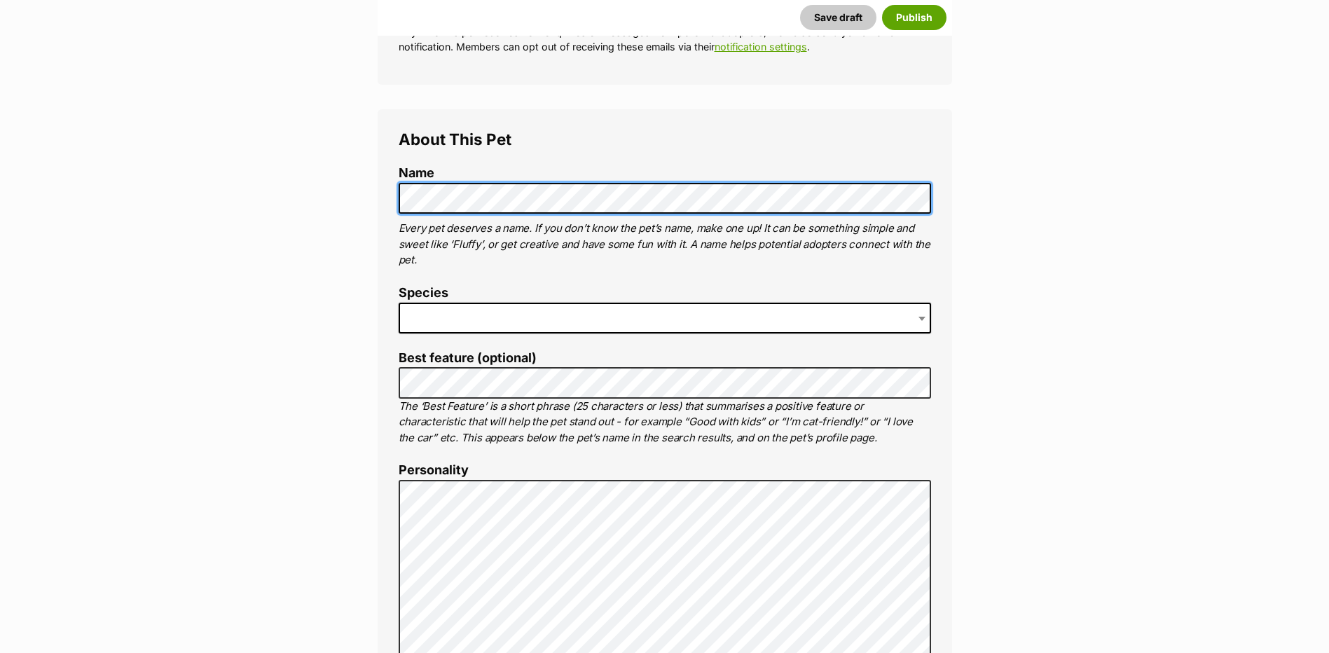
click at [800, 5] on button "Save draft" at bounding box center [838, 17] width 76 height 25
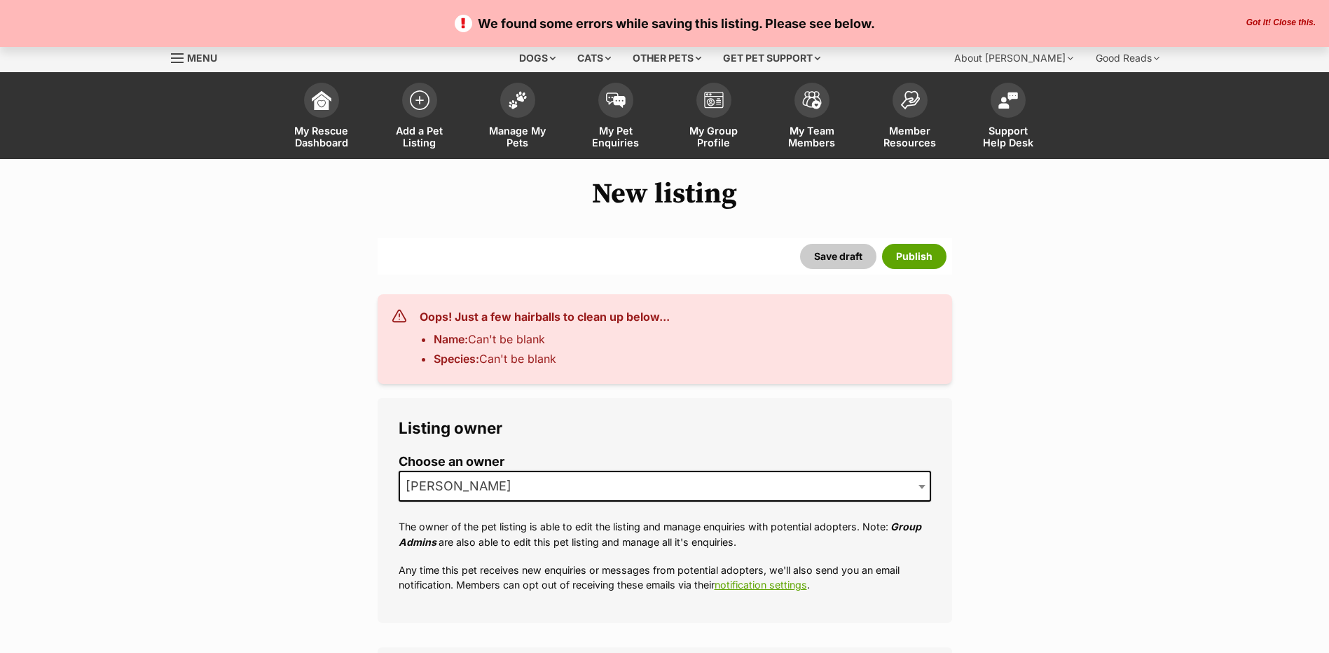
click at [509, 414] on div "Listing owner Choose an owner Joanne Gibbs The owner of the pet listing is able…" at bounding box center [665, 510] width 574 height 225
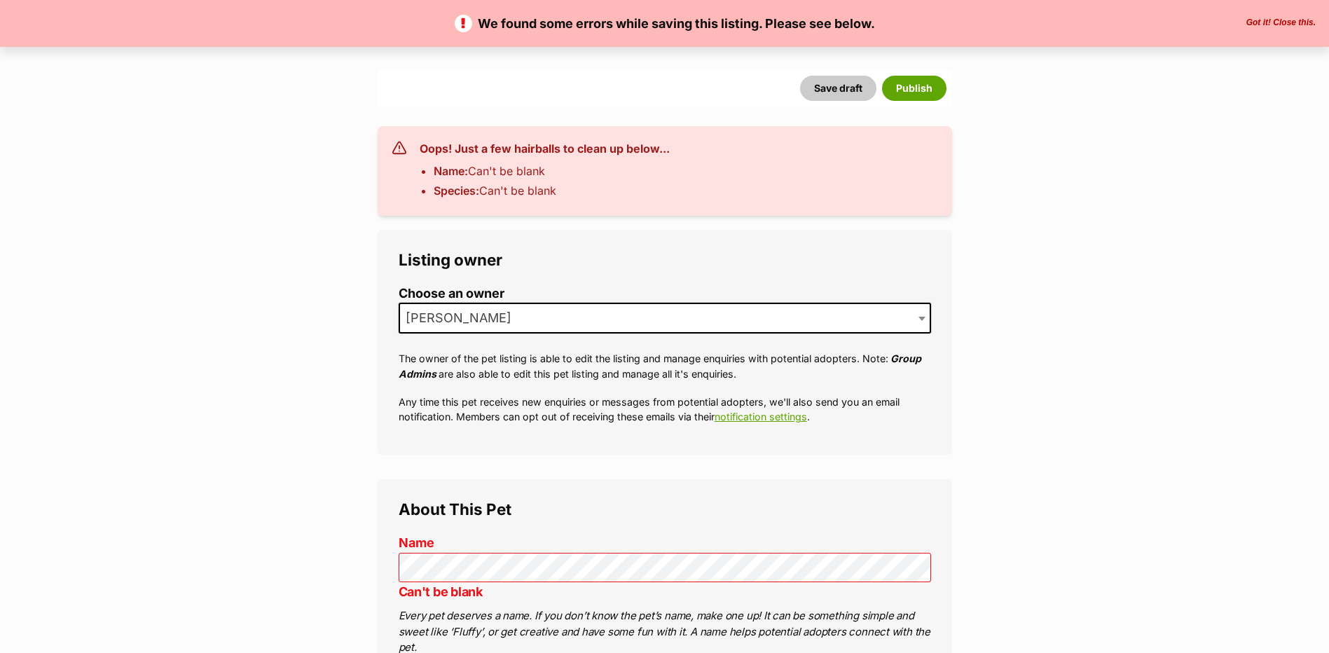
scroll to position [280, 0]
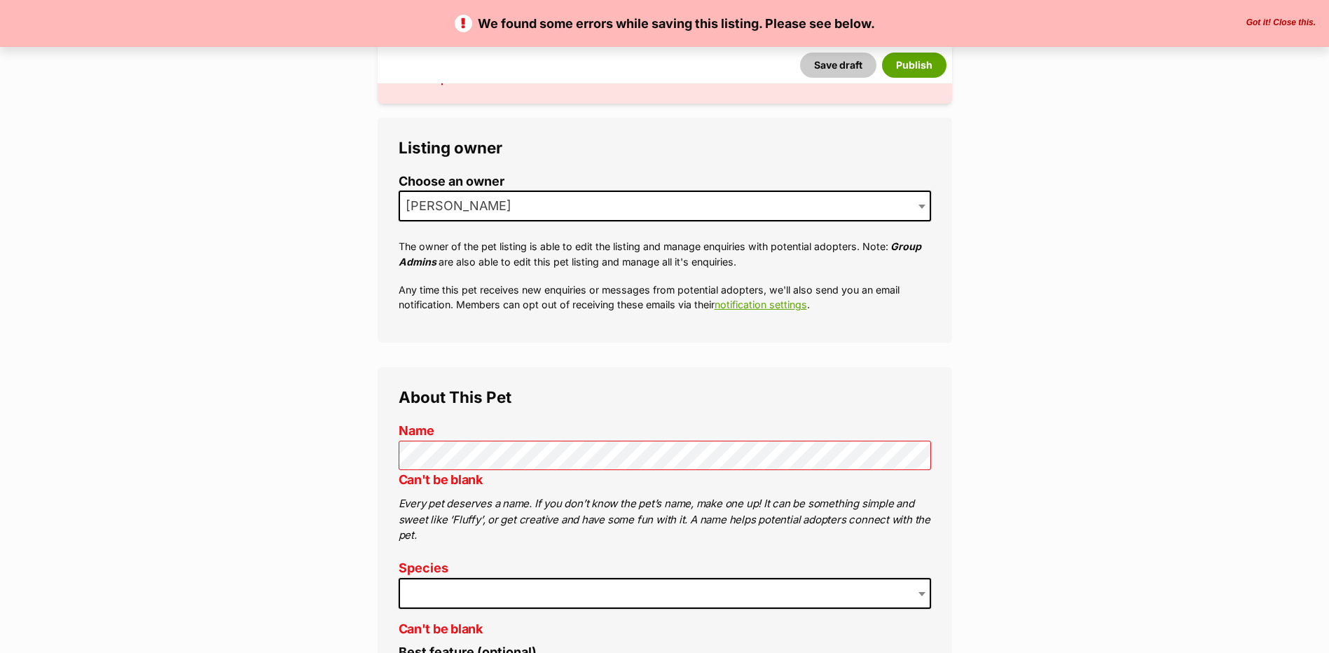
click at [1246, 25] on button "Got it! Close this." at bounding box center [1281, 23] width 78 height 11
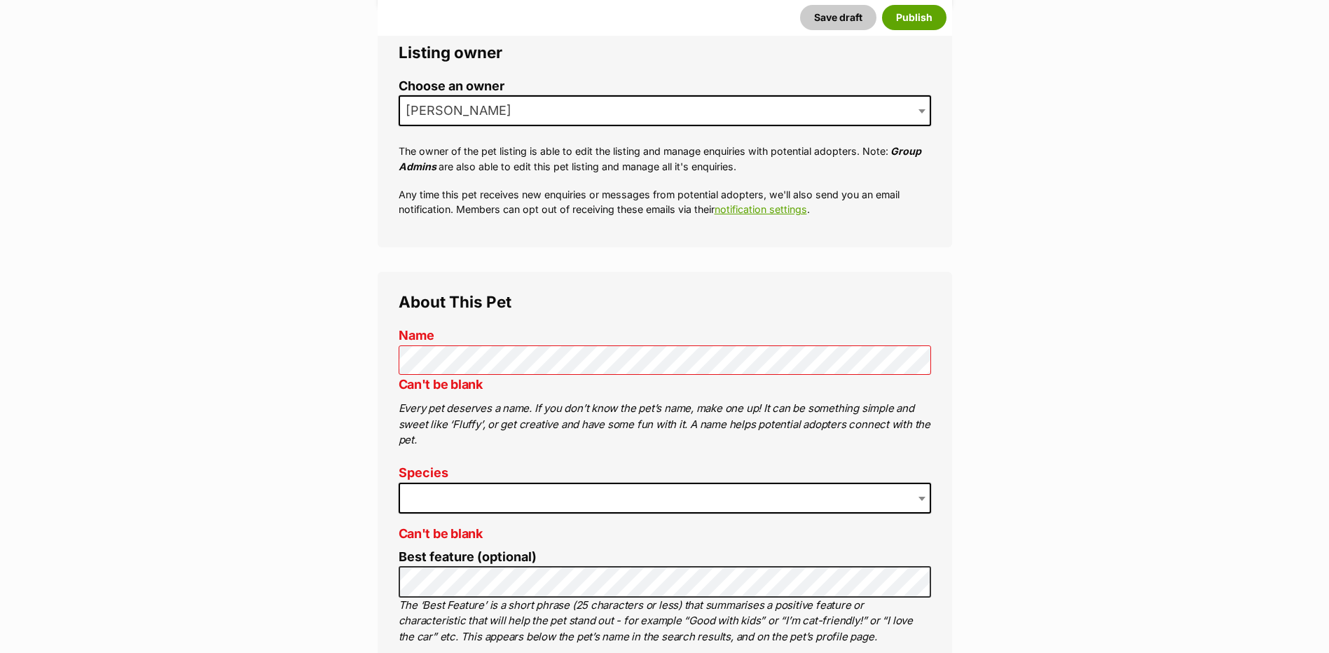
scroll to position [560, 0]
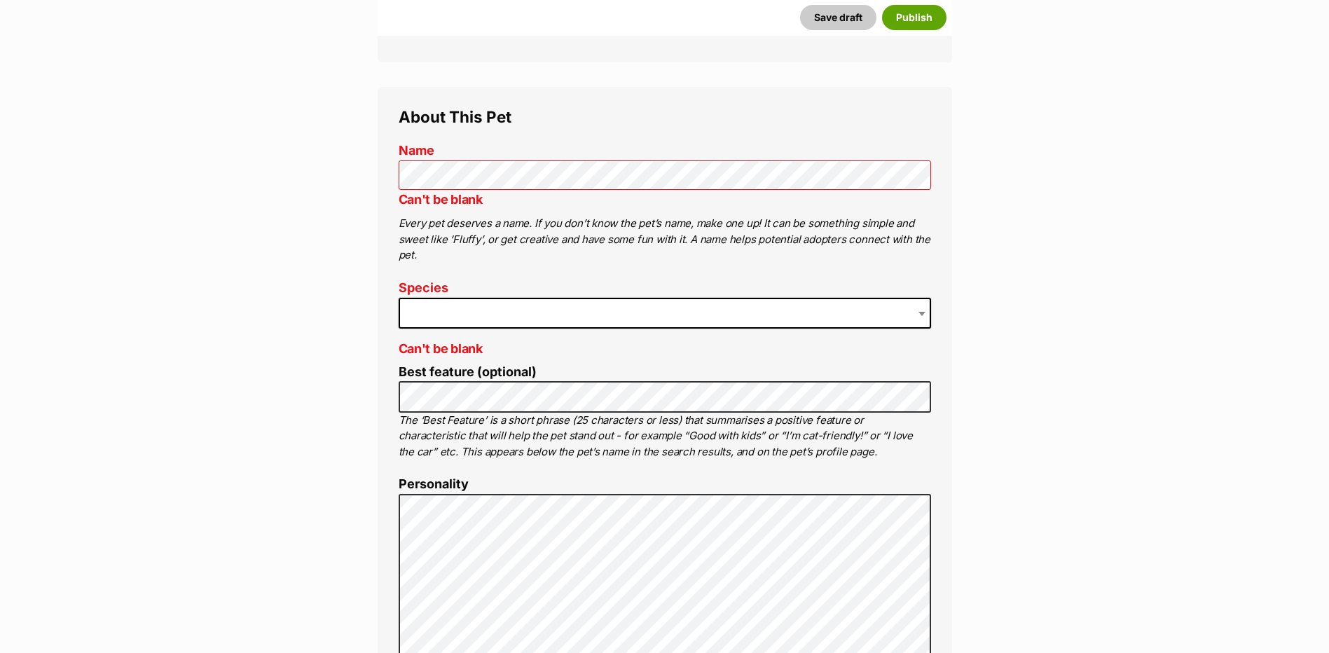
click at [426, 303] on span at bounding box center [665, 313] width 532 height 31
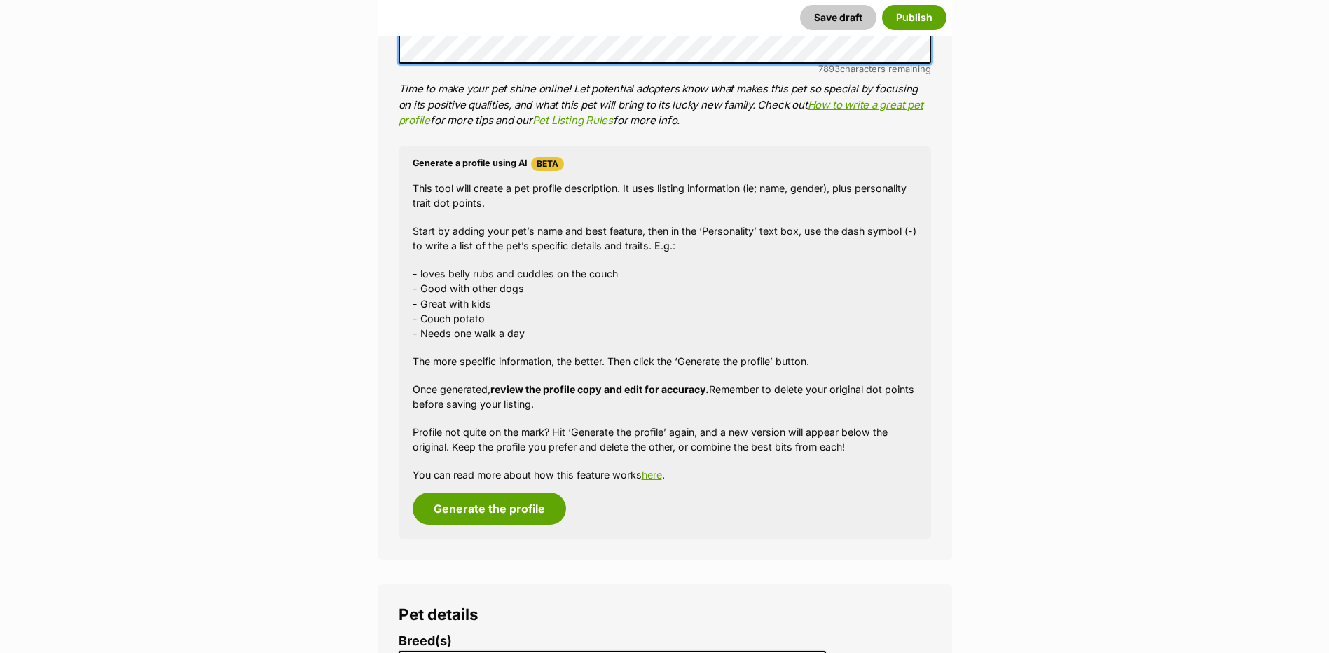
scroll to position [1331, 0]
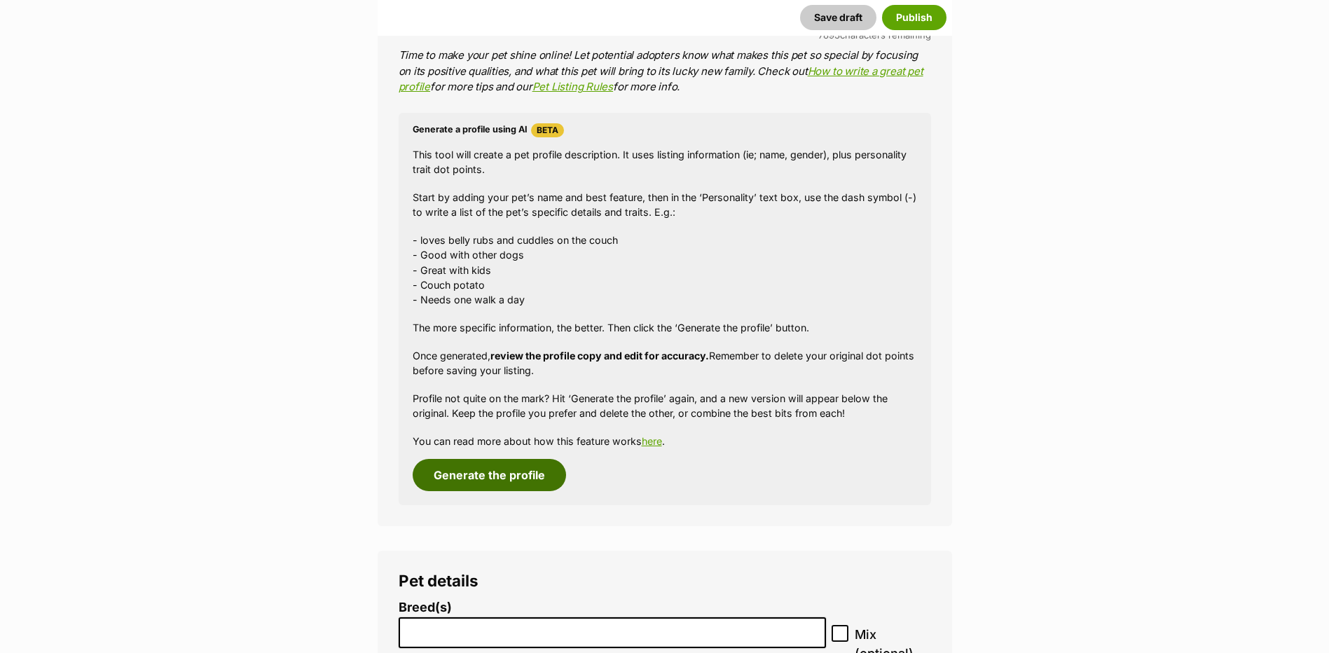
click at [476, 472] on button "Generate the profile" at bounding box center [489, 475] width 153 height 32
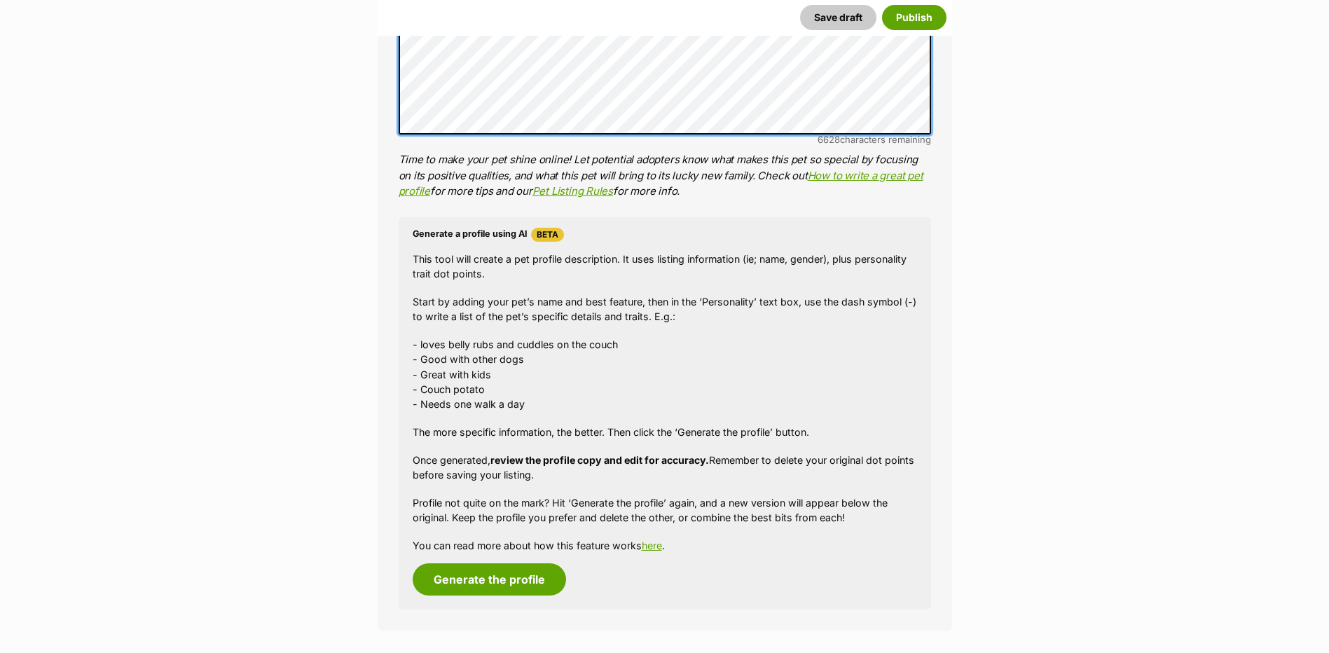
scroll to position [1582, 0]
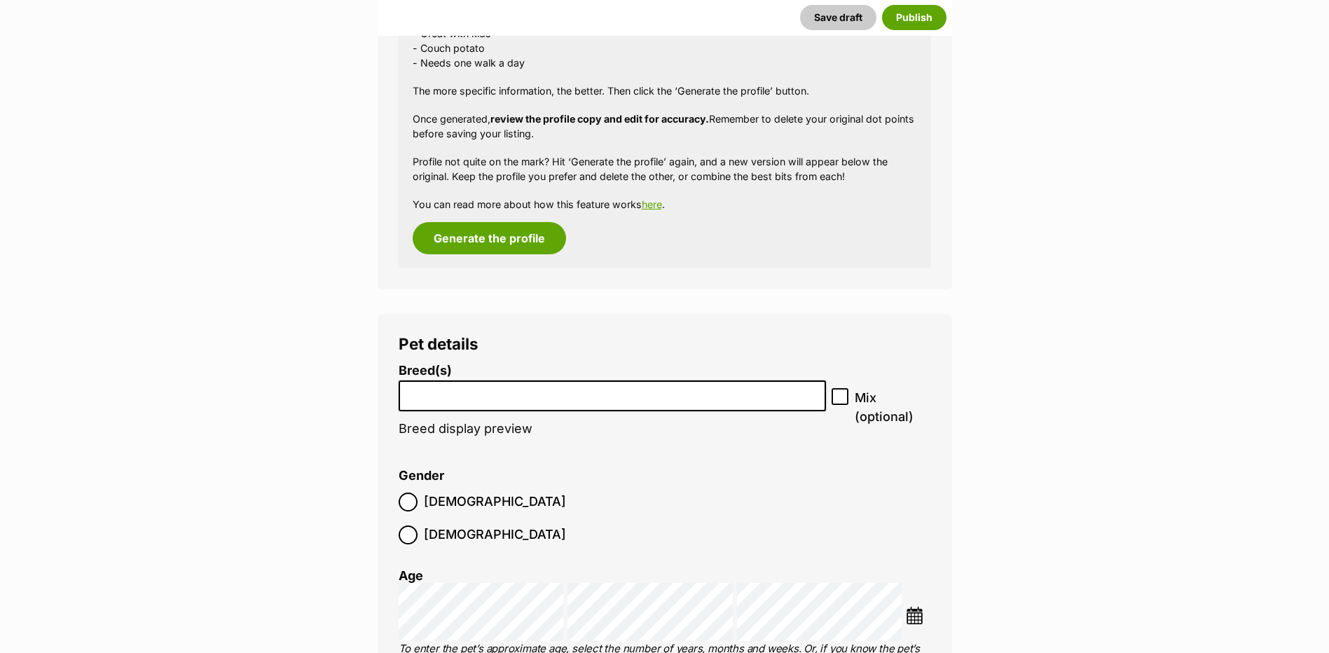
click at [501, 394] on input "search" at bounding box center [613, 392] width 418 height 15
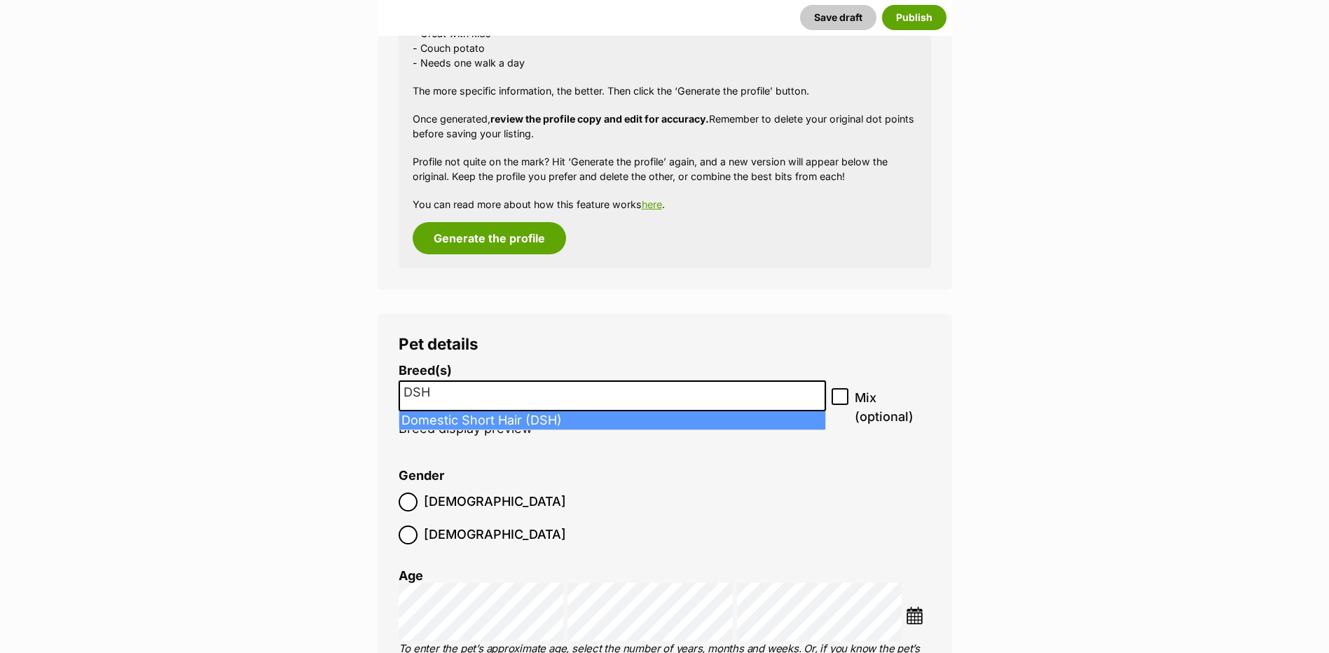
type input "DSH"
select select "252102"
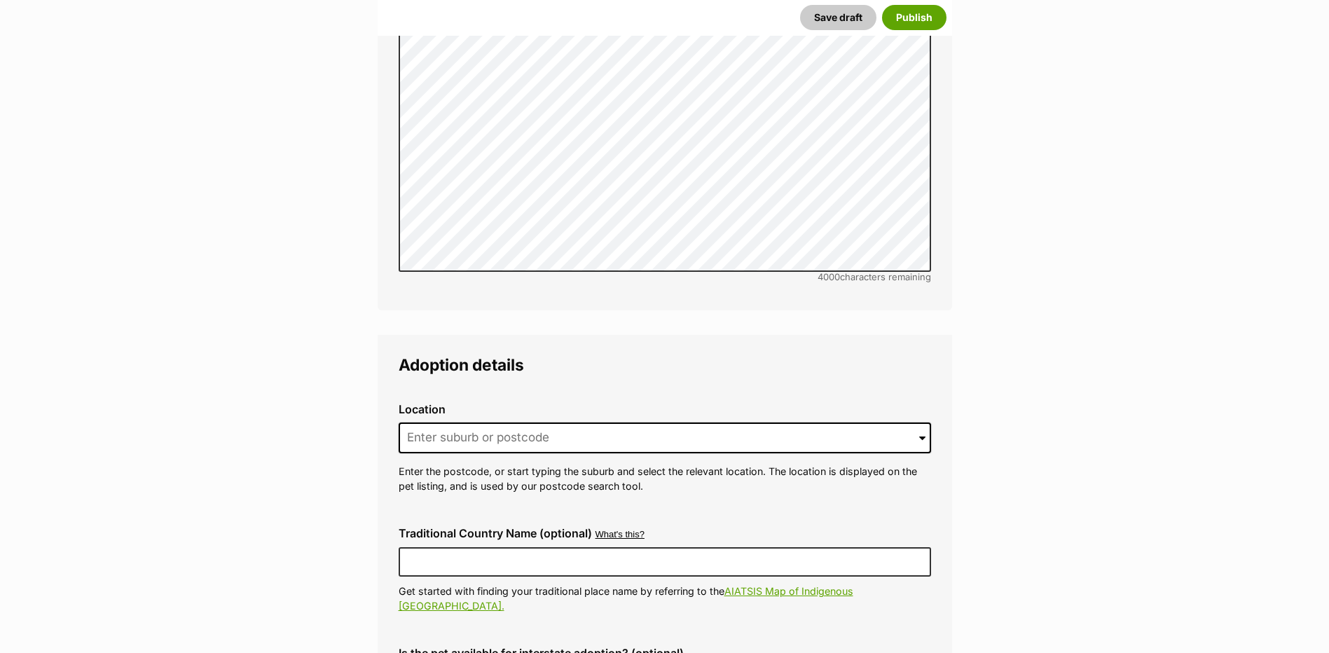
scroll to position [3333, 0]
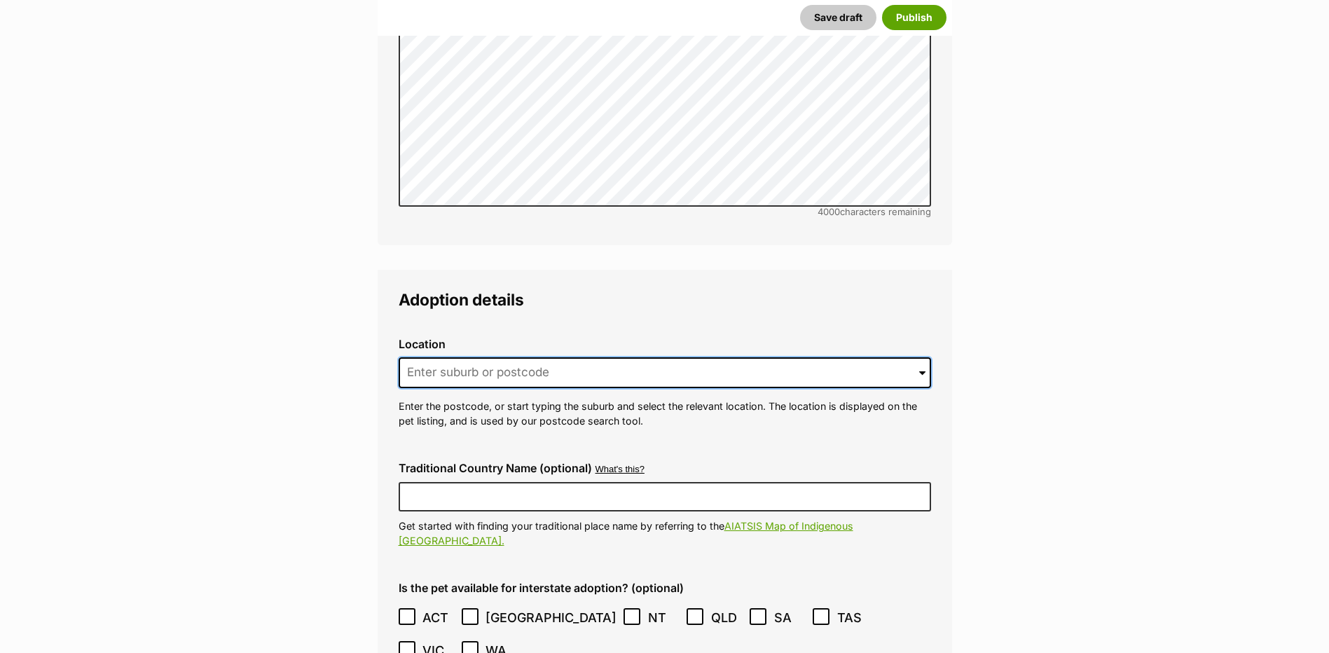
click at [418, 357] on input at bounding box center [665, 372] width 532 height 31
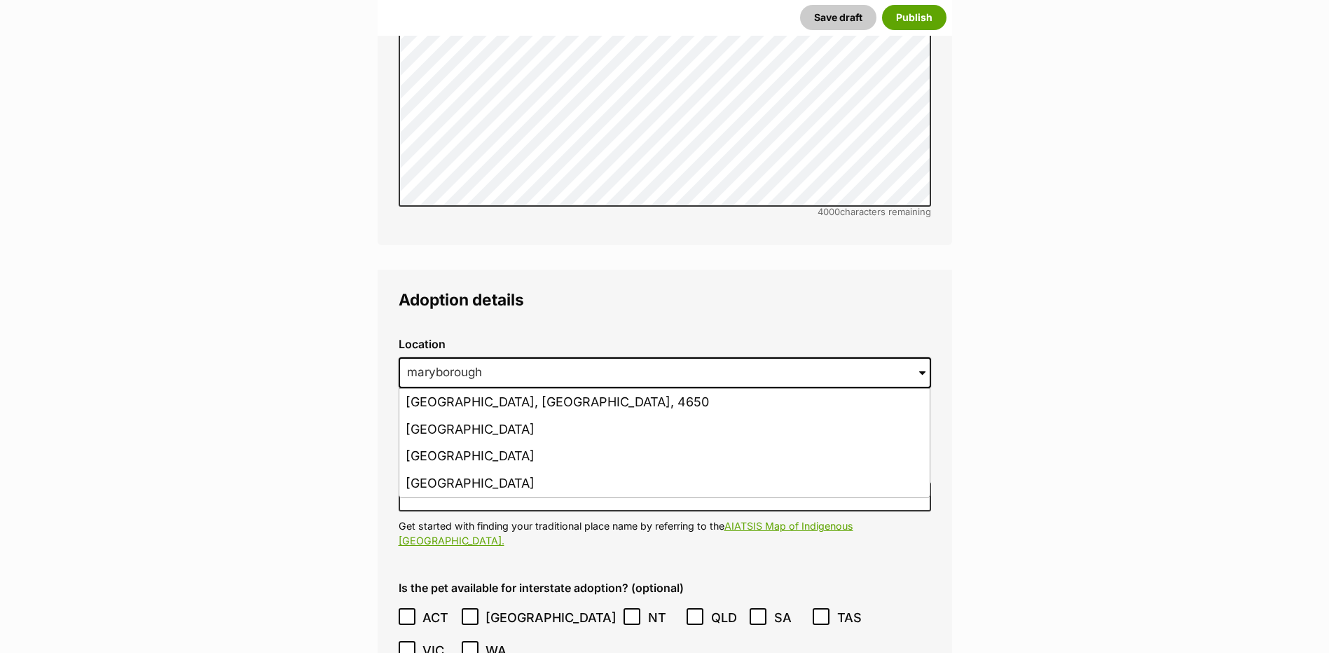
click at [454, 470] on li "Maryborough, Victoria, 3465" at bounding box center [664, 483] width 530 height 27
type input "Maryborough, Victoria, 3465"
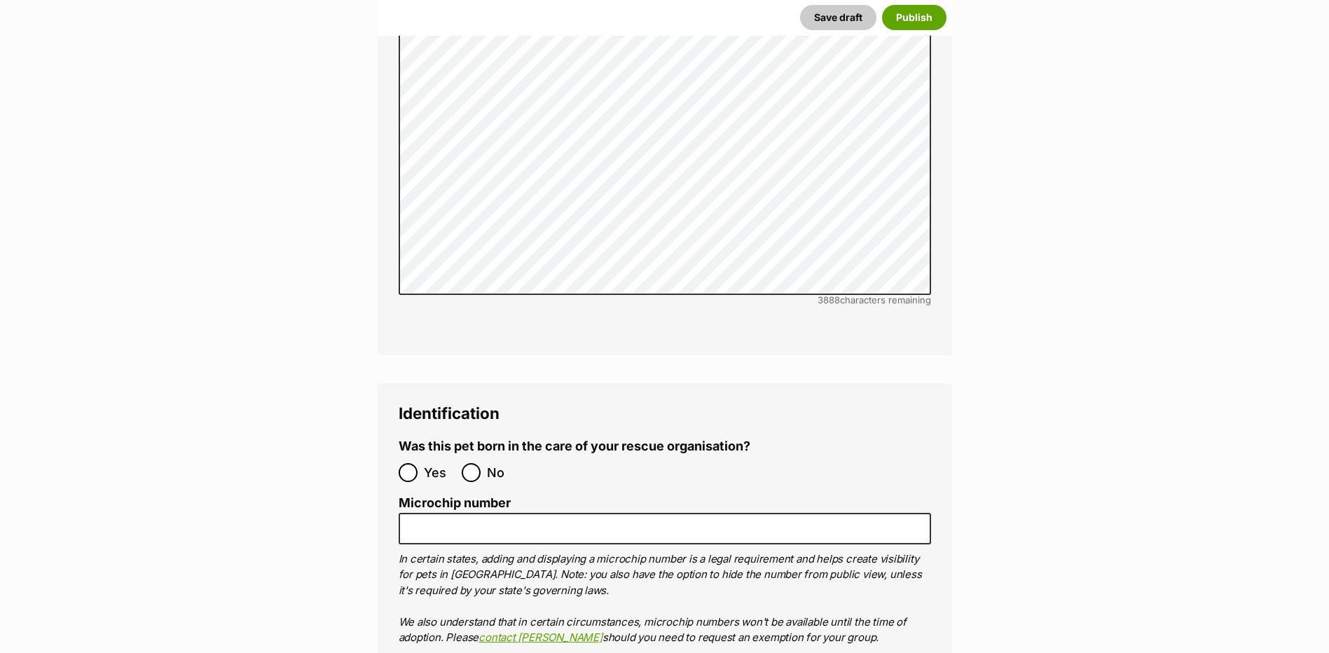
scroll to position [4734, 0]
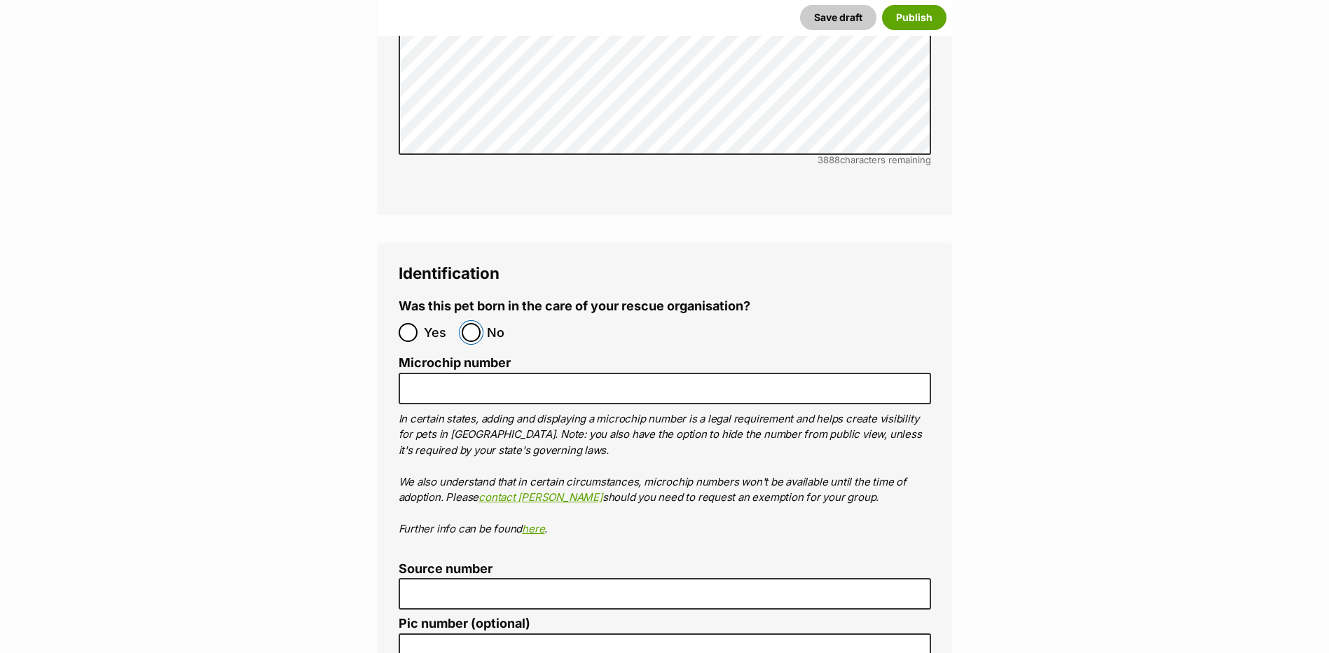
click at [468, 323] on input "No" at bounding box center [471, 332] width 19 height 19
radio input "true"
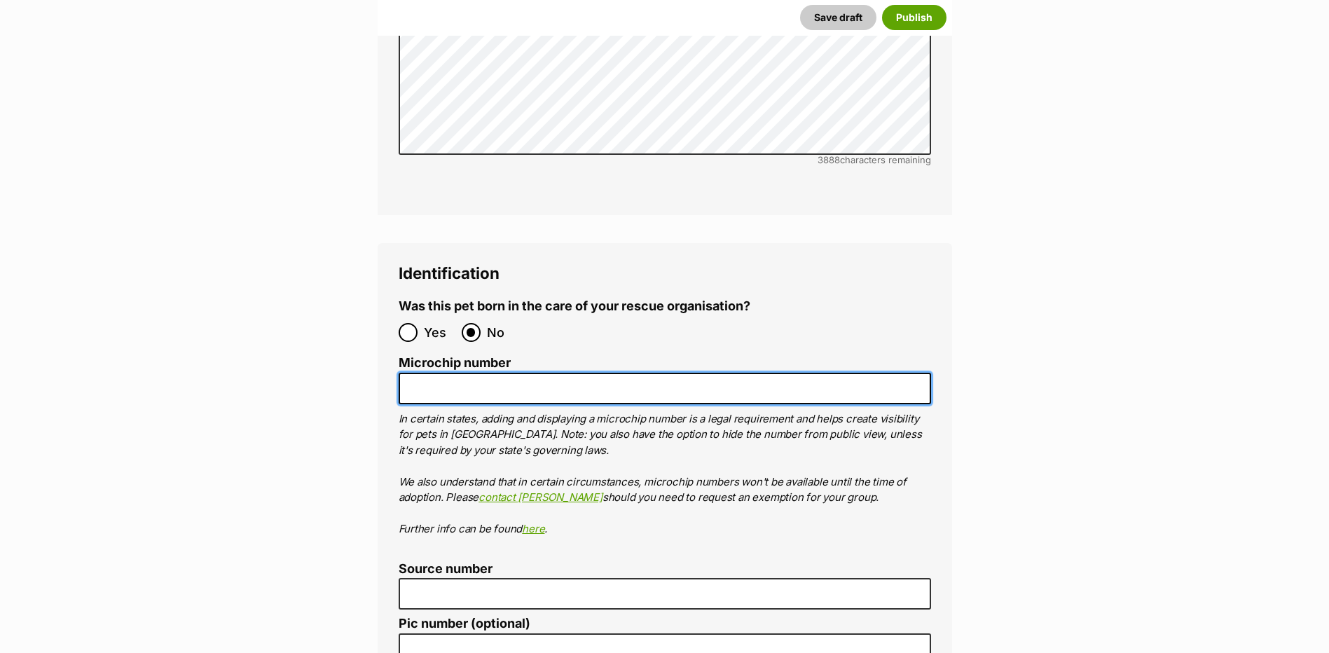
click at [440, 373] on input "Microchip number" at bounding box center [665, 389] width 532 height 32
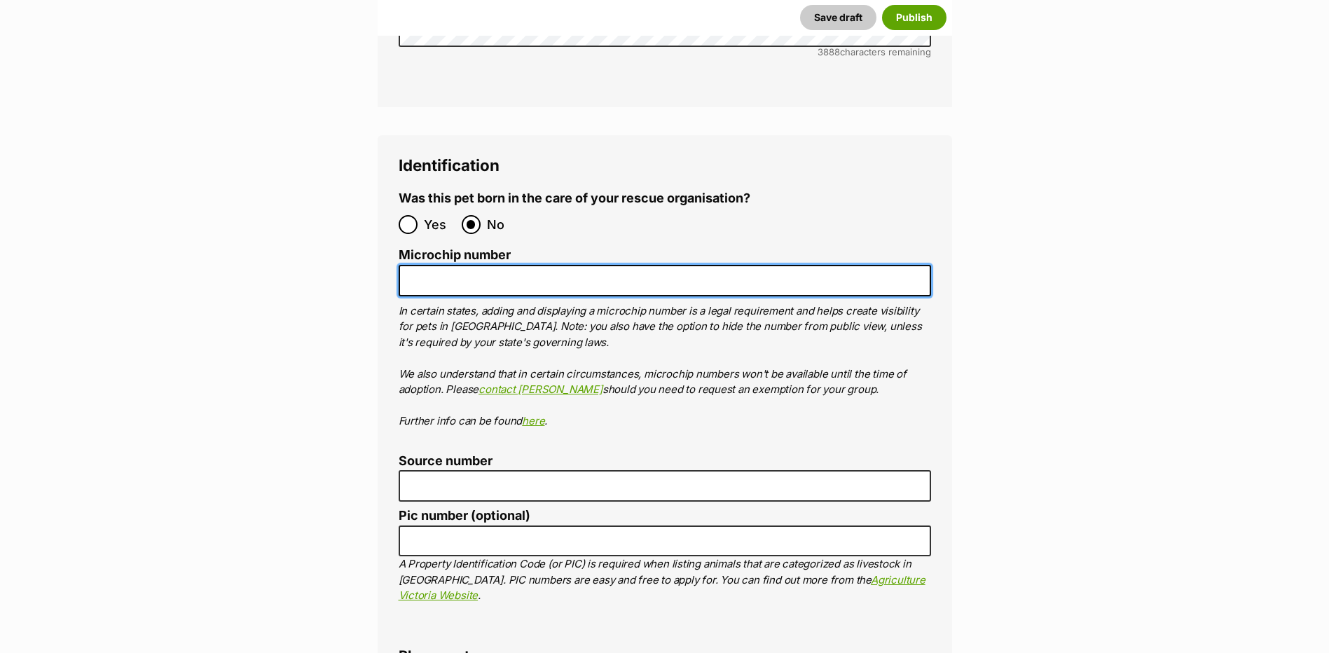
scroll to position [4875, 0]
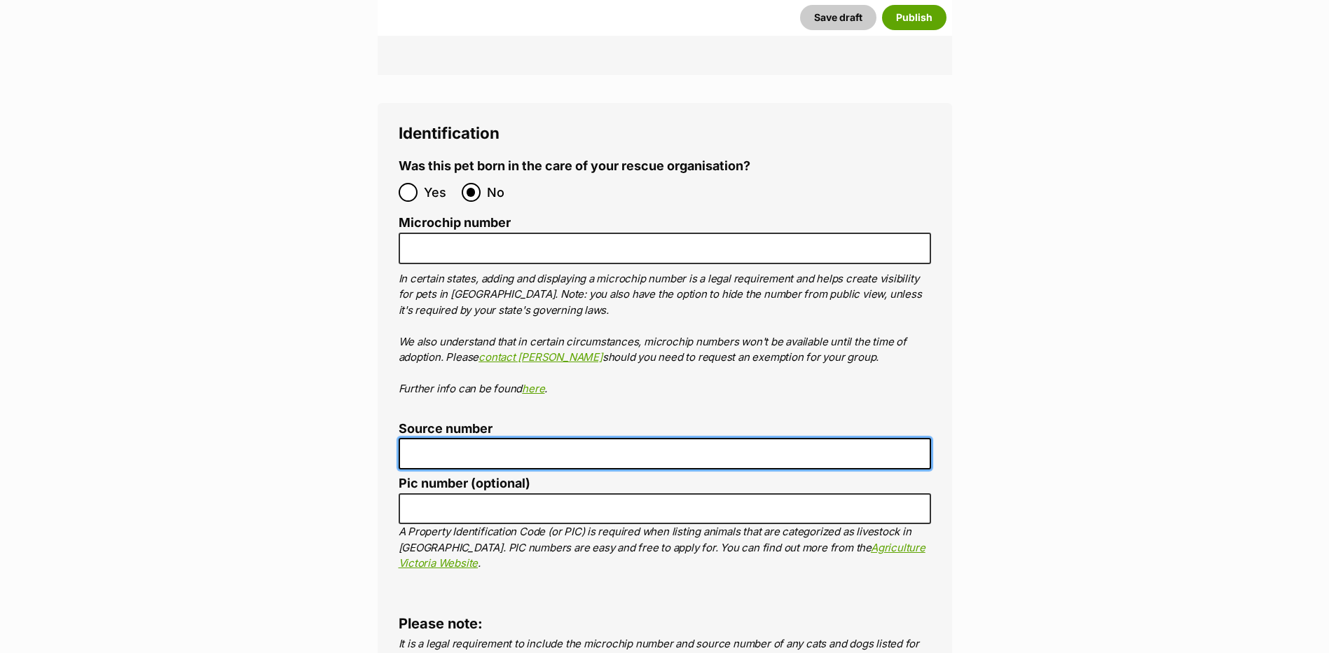
drag, startPoint x: 408, startPoint y: 365, endPoint x: 413, endPoint y: 378, distance: 14.2
click at [408, 438] on input "Source number" at bounding box center [665, 454] width 532 height 32
type input "BR102780"
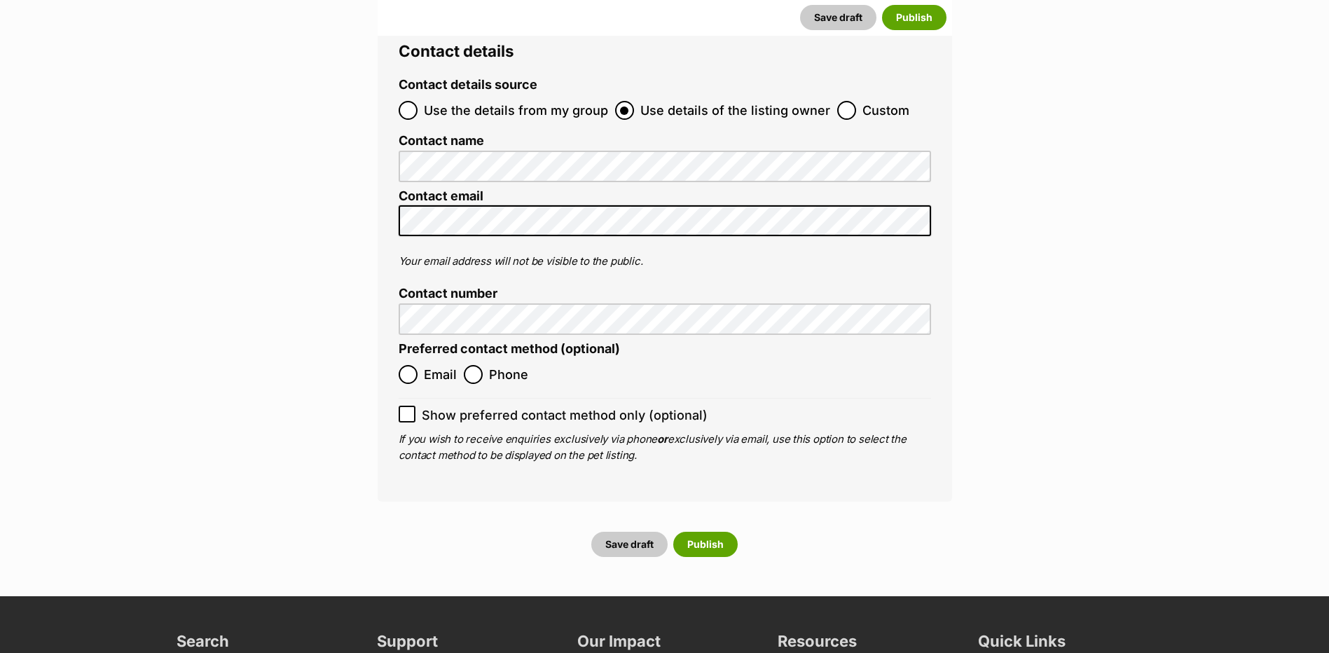
scroll to position [5708, 0]
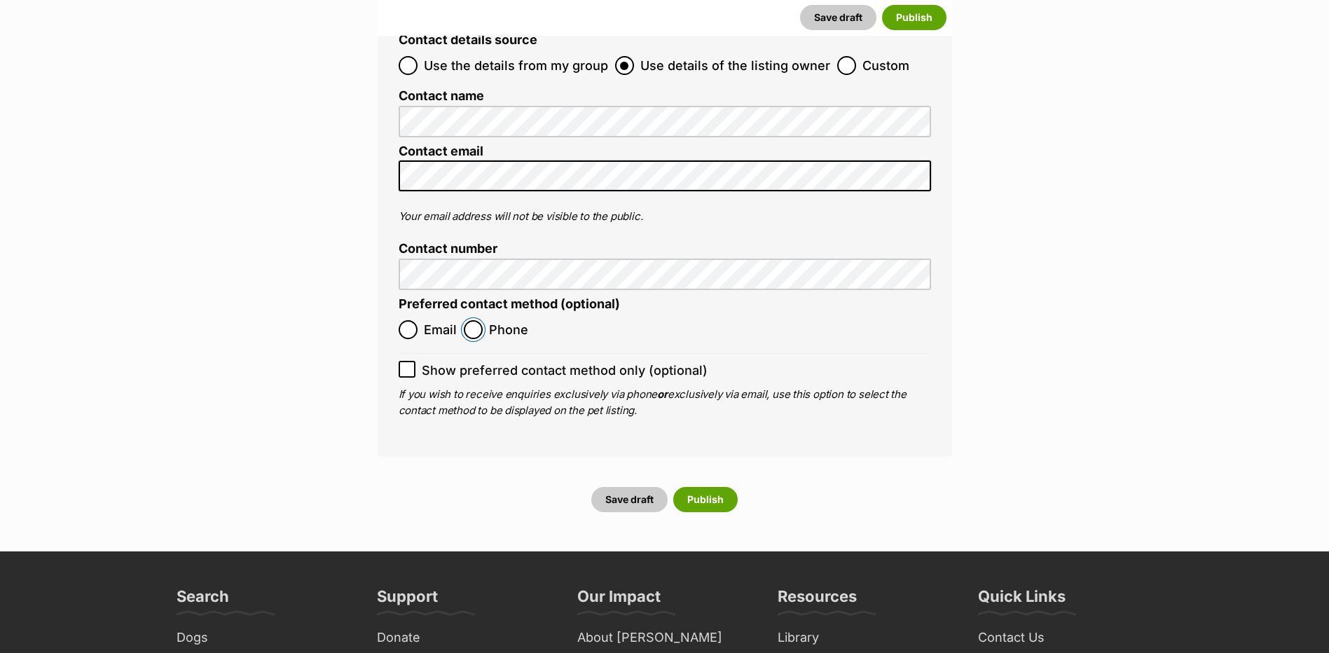
click at [467, 320] on input "Phone" at bounding box center [473, 329] width 19 height 19
radio input "true"
click at [630, 487] on button "Save draft" at bounding box center [629, 499] width 76 height 25
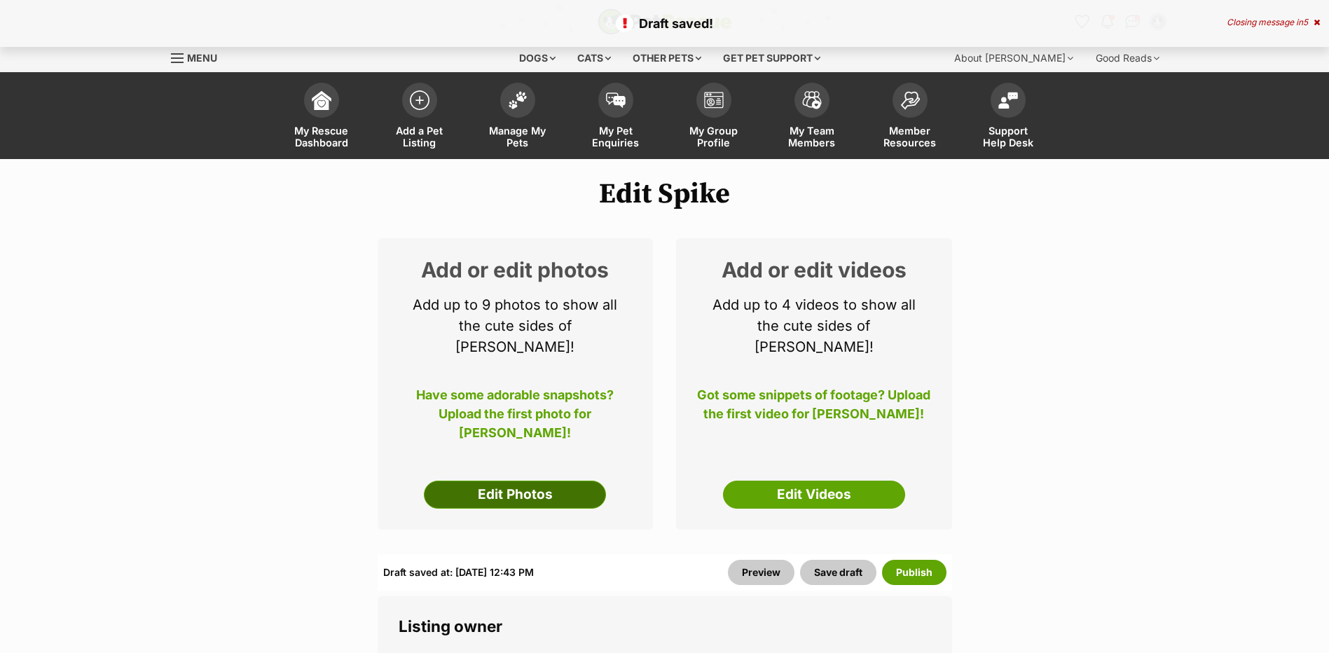
click at [505, 481] on link "Edit Photos" at bounding box center [515, 495] width 182 height 28
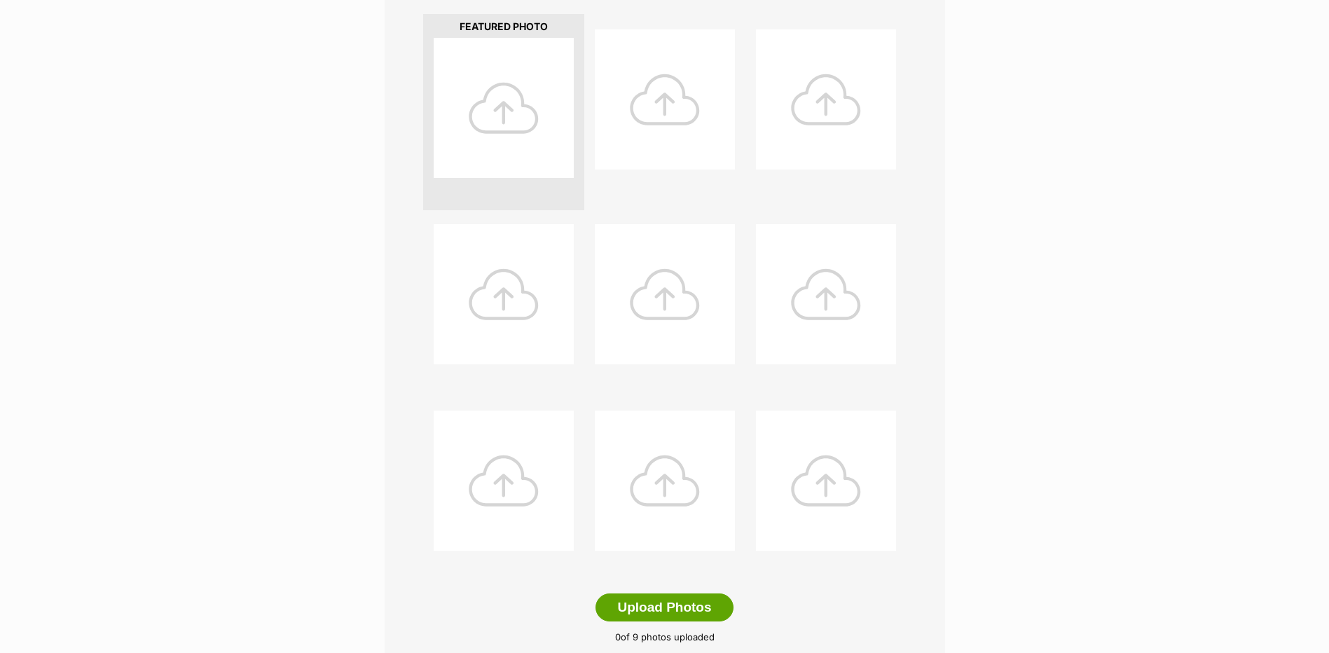
scroll to position [490, 0]
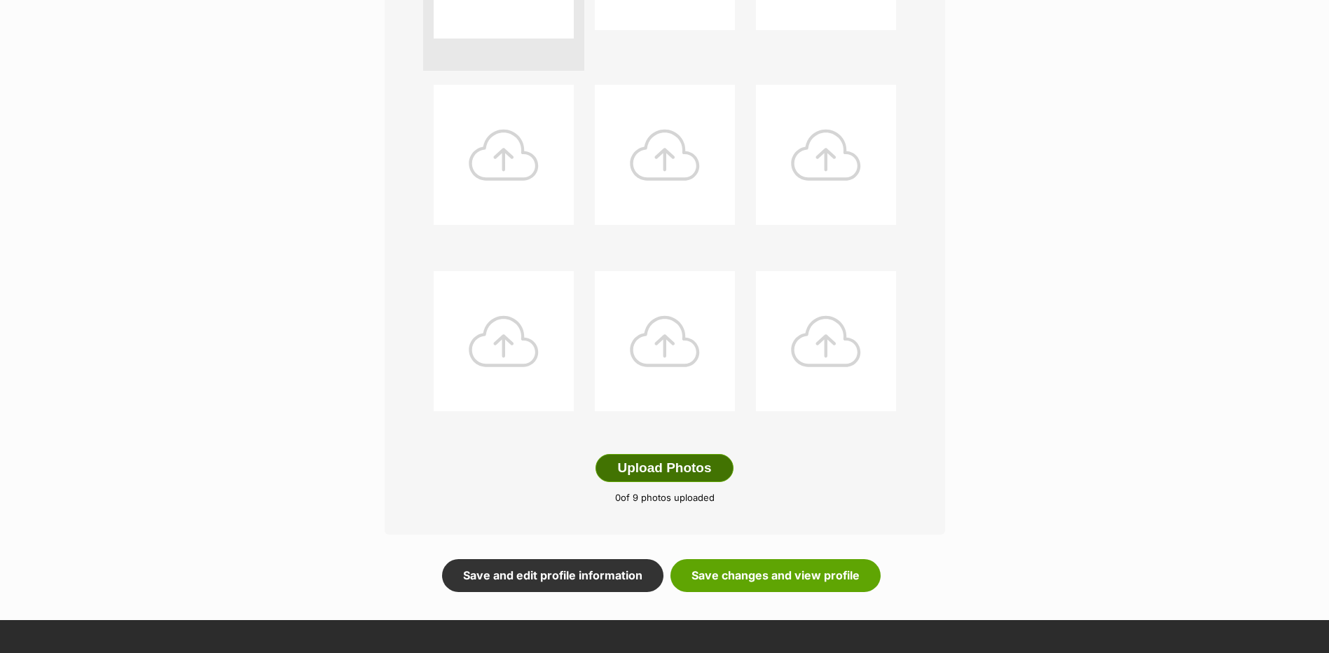
click at [646, 464] on button "Upload Photos" at bounding box center [663, 468] width 137 height 28
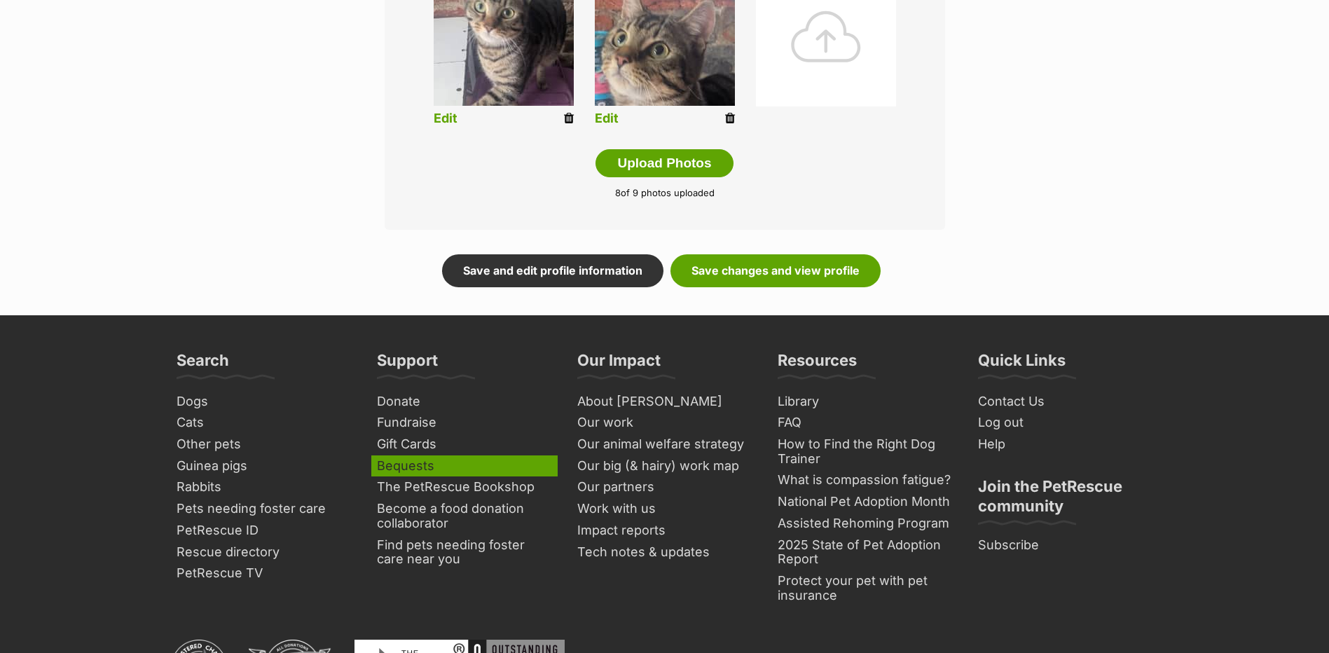
scroll to position [772, 0]
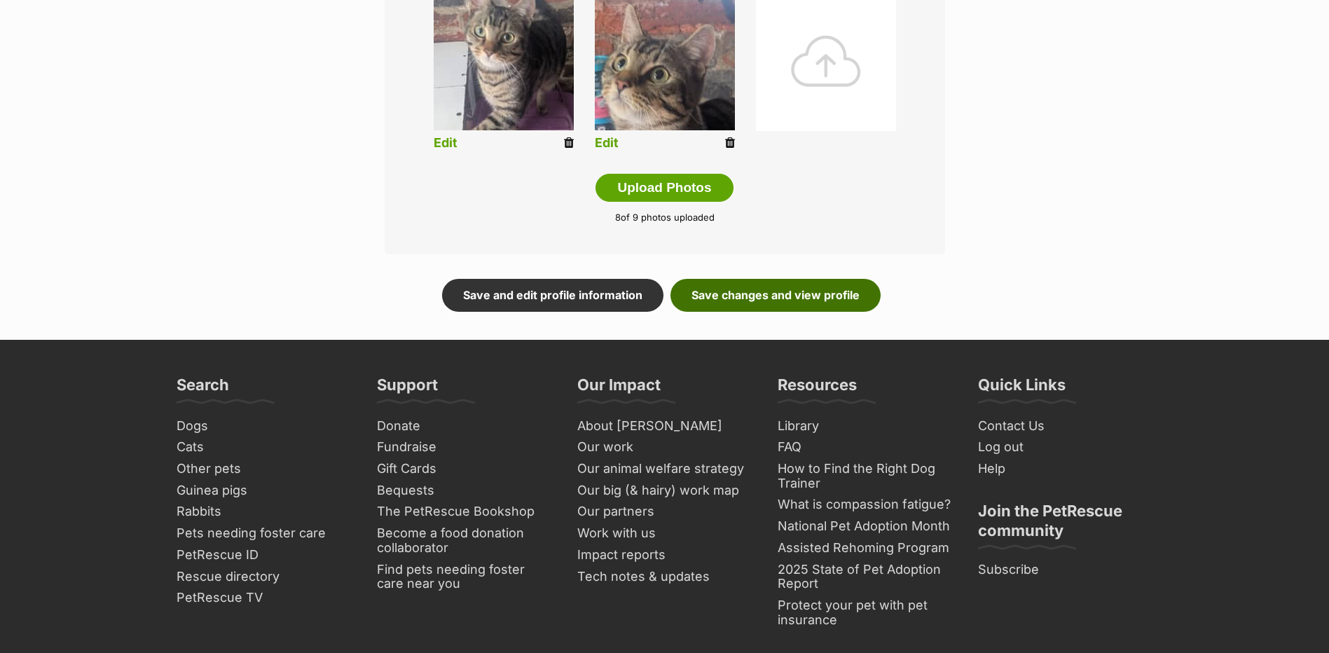
click at [738, 291] on link "Save changes and view profile" at bounding box center [775, 295] width 210 height 32
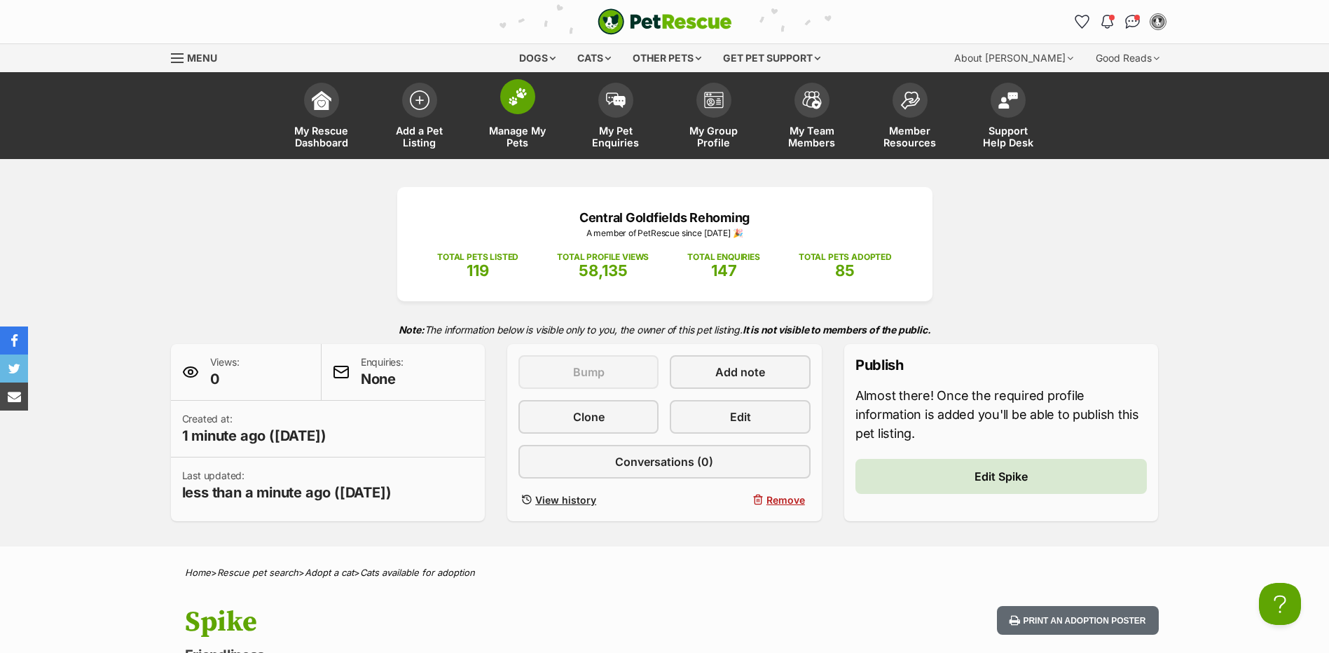
click at [502, 97] on span at bounding box center [517, 96] width 35 height 35
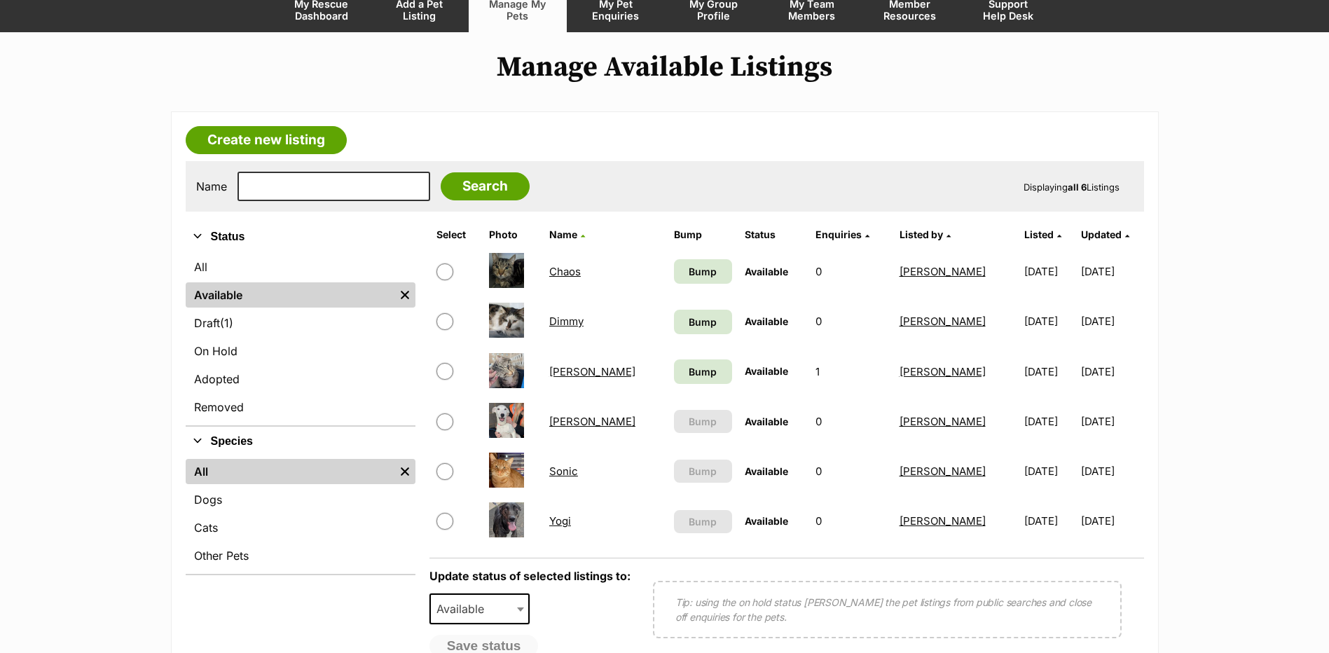
scroll to position [140, 0]
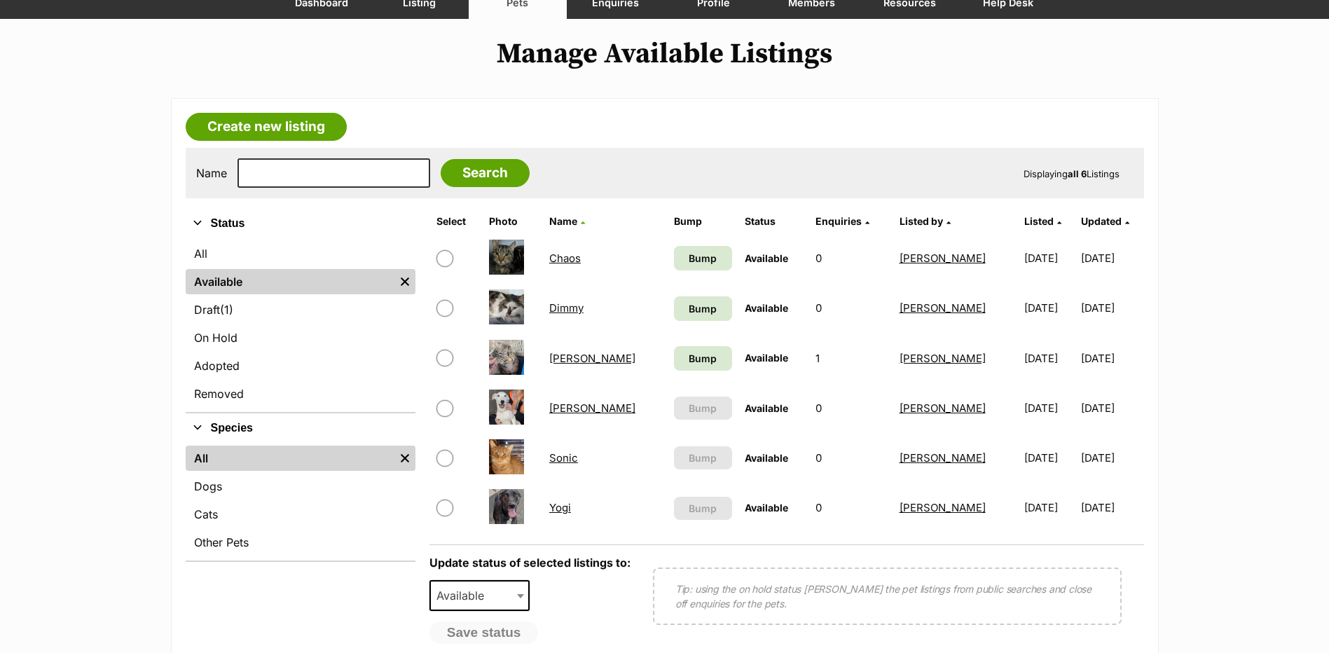
click at [446, 259] on input "checkbox" at bounding box center [444, 258] width 17 height 17
checkbox input "true"
click at [689, 261] on span "Bump" at bounding box center [703, 258] width 28 height 15
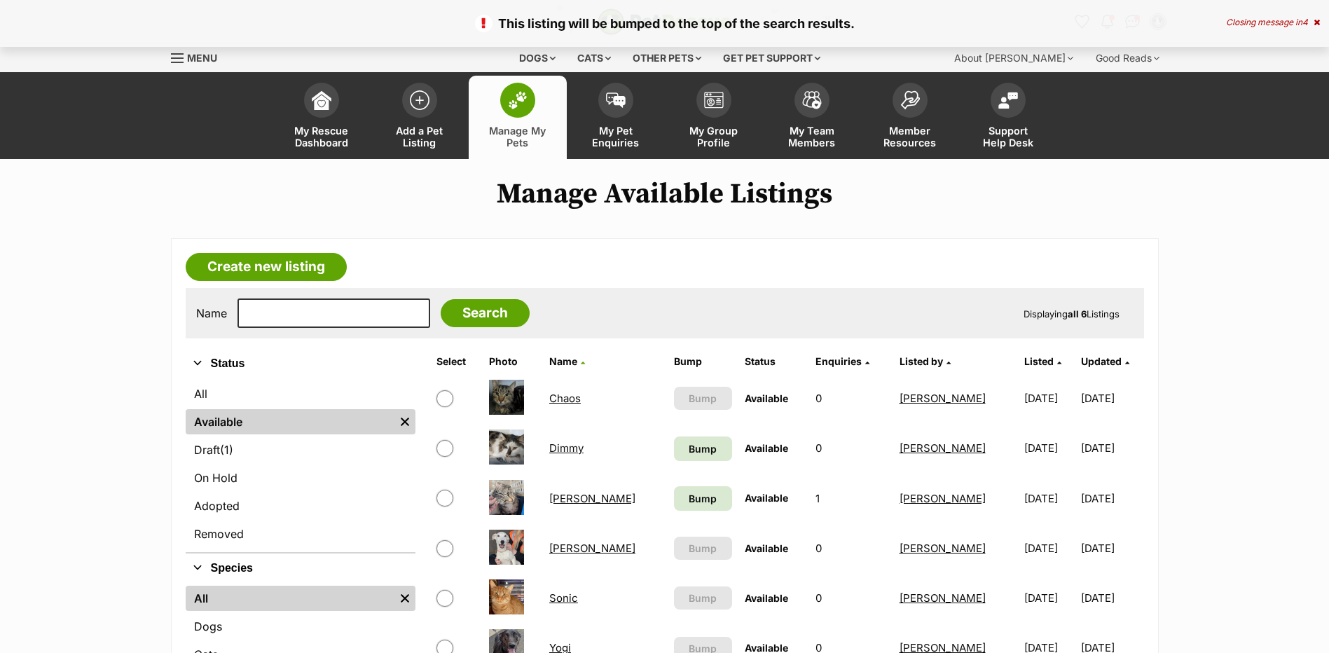
click at [448, 446] on input "checkbox" at bounding box center [444, 448] width 17 height 17
checkbox input "true"
click at [444, 496] on input "checkbox" at bounding box center [444, 498] width 17 height 17
checkbox input "true"
drag, startPoint x: 647, startPoint y: 448, endPoint x: 650, endPoint y: 441, distance: 7.5
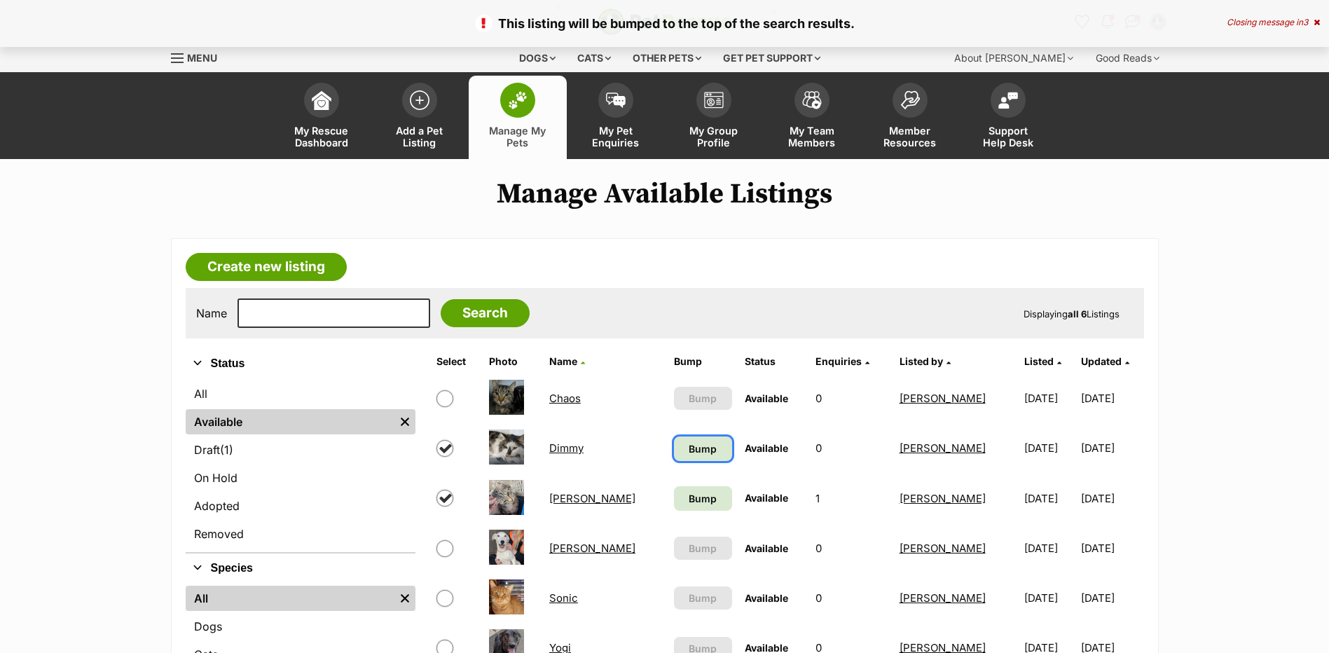
click at [689, 448] on span "Bump" at bounding box center [703, 448] width 28 height 15
click at [449, 497] on input "checkbox" at bounding box center [444, 498] width 17 height 17
checkbox input "true"
click at [689, 500] on span "Bump" at bounding box center [703, 498] width 28 height 15
